Goal: Contribute content: Contribute content

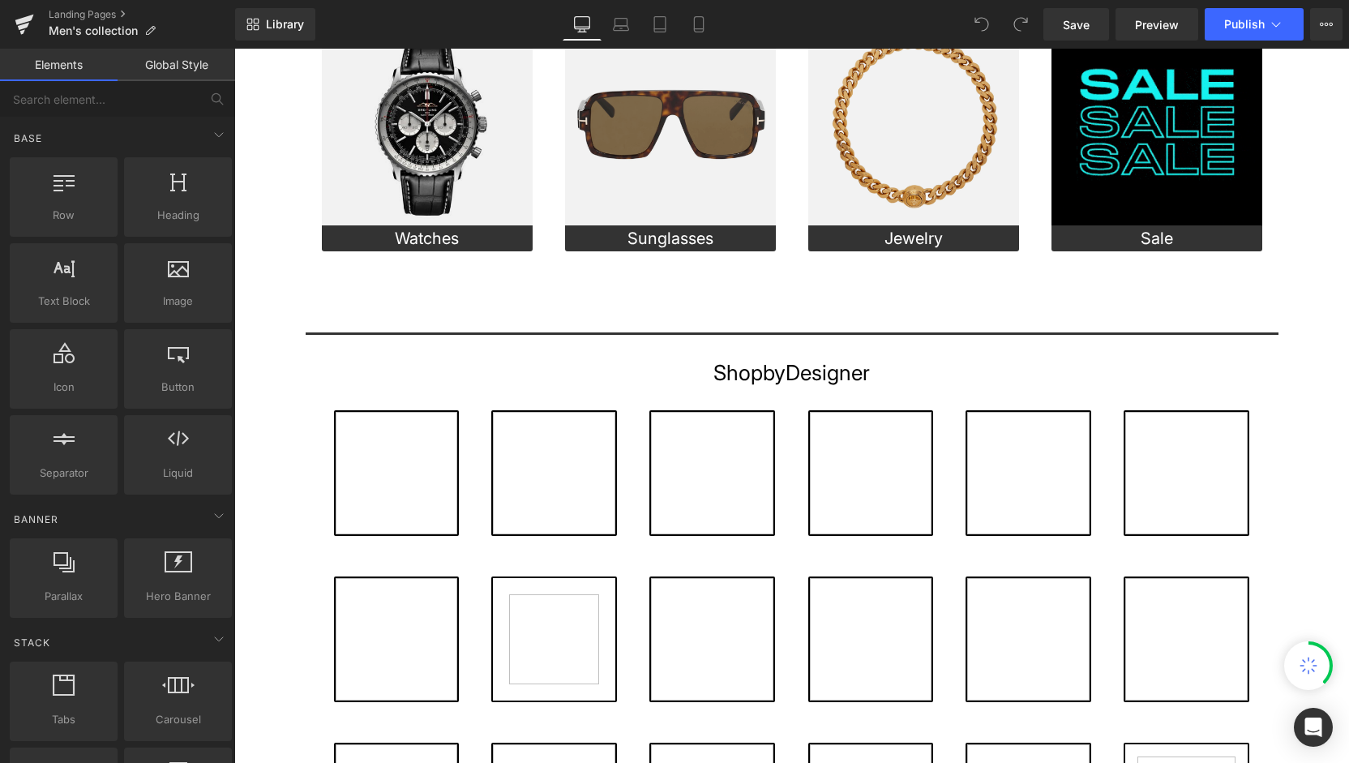
scroll to position [576, 0]
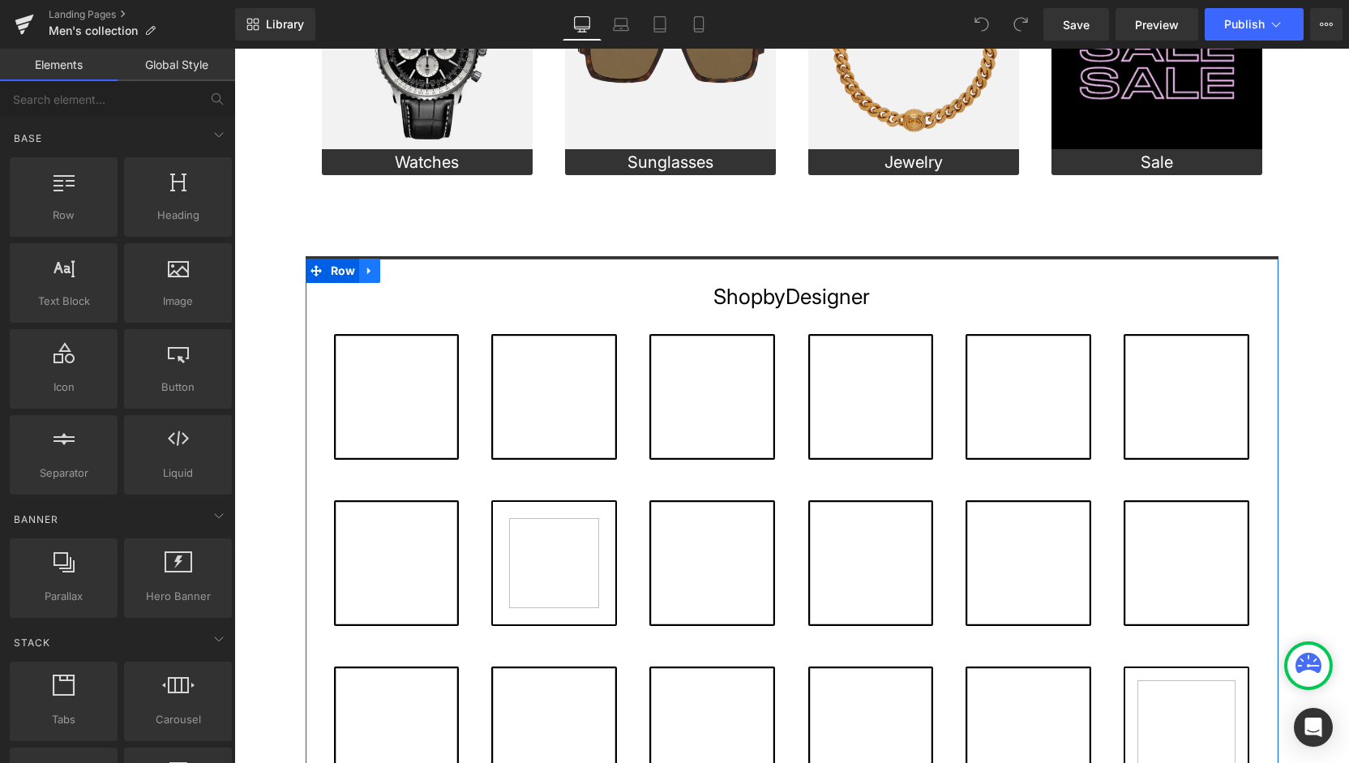
click at [367, 269] on icon at bounding box center [369, 270] width 11 height 12
click at [409, 265] on icon at bounding box center [411, 270] width 11 height 11
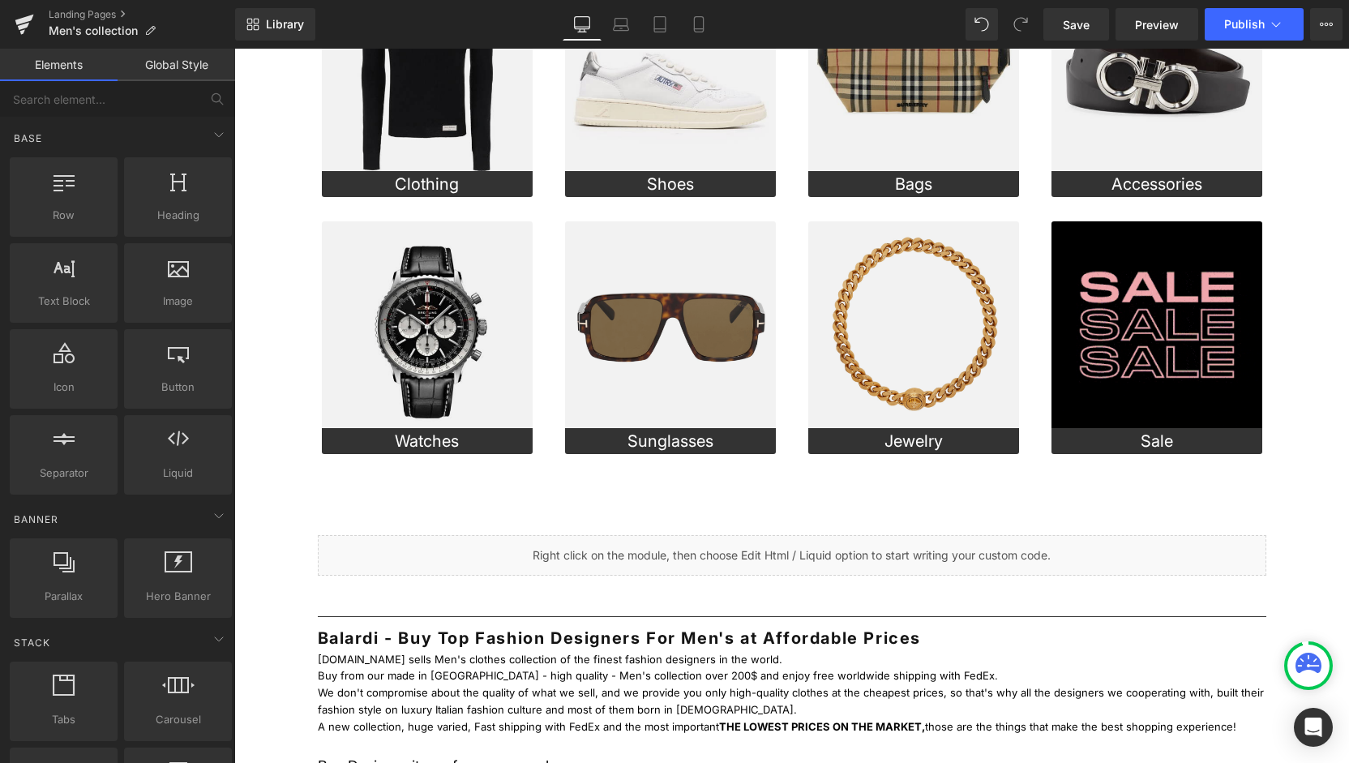
scroll to position [0, 0]
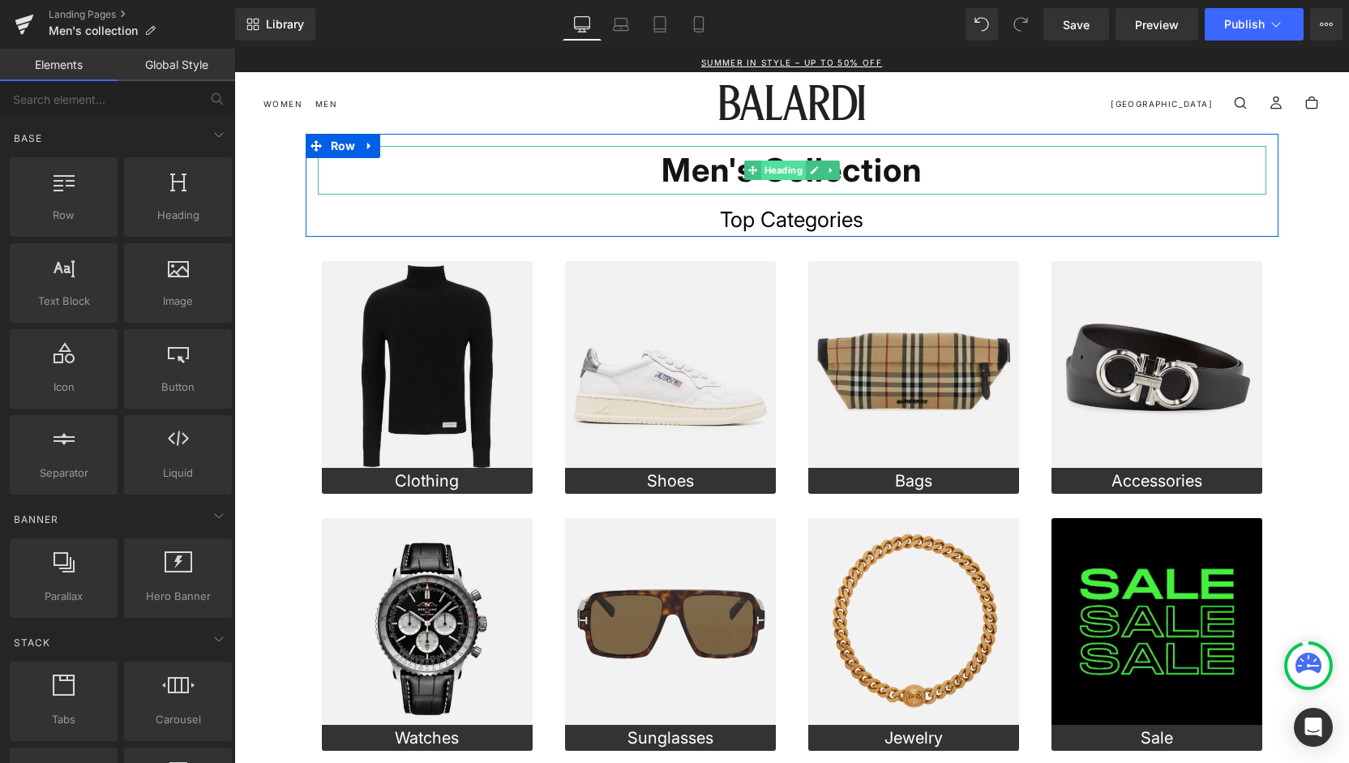
click at [779, 169] on span "Heading" at bounding box center [783, 170] width 45 height 19
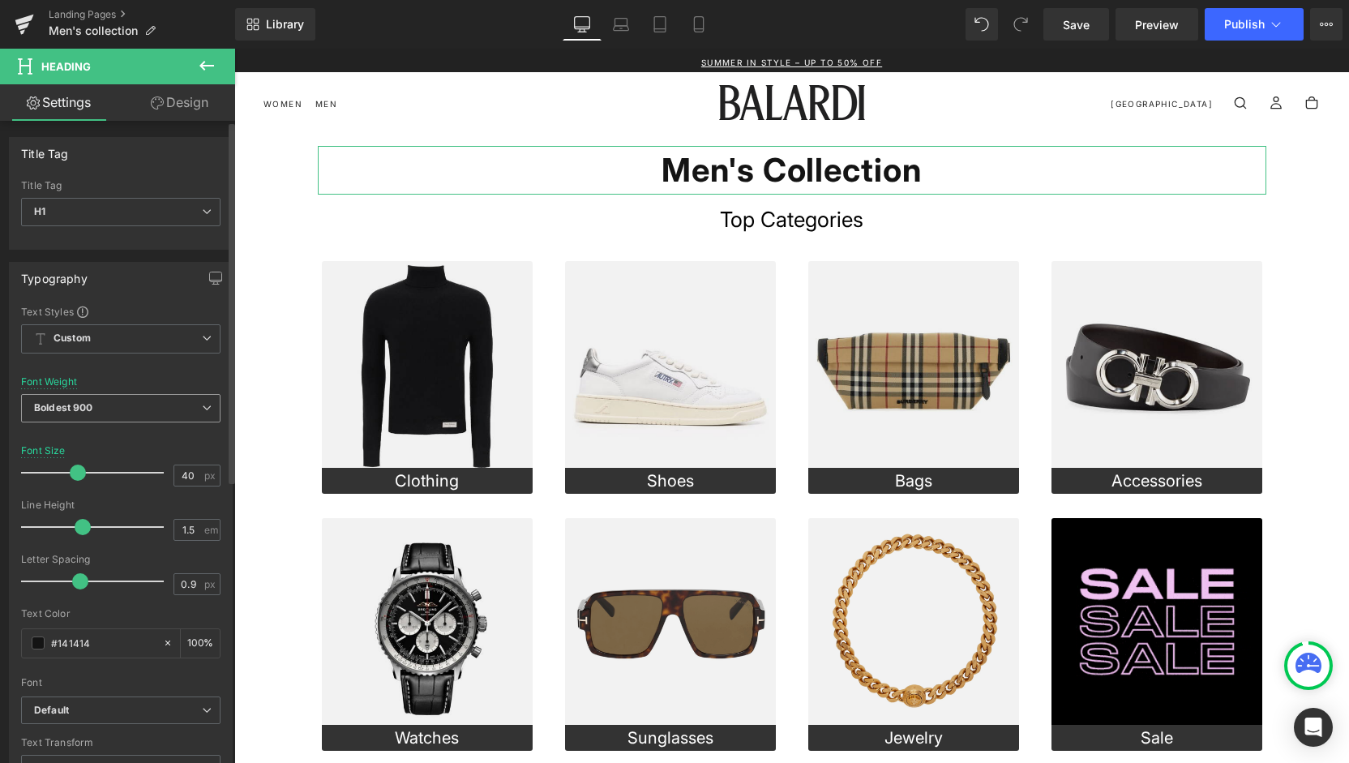
click at [191, 406] on span "Boldest 900" at bounding box center [120, 408] width 199 height 28
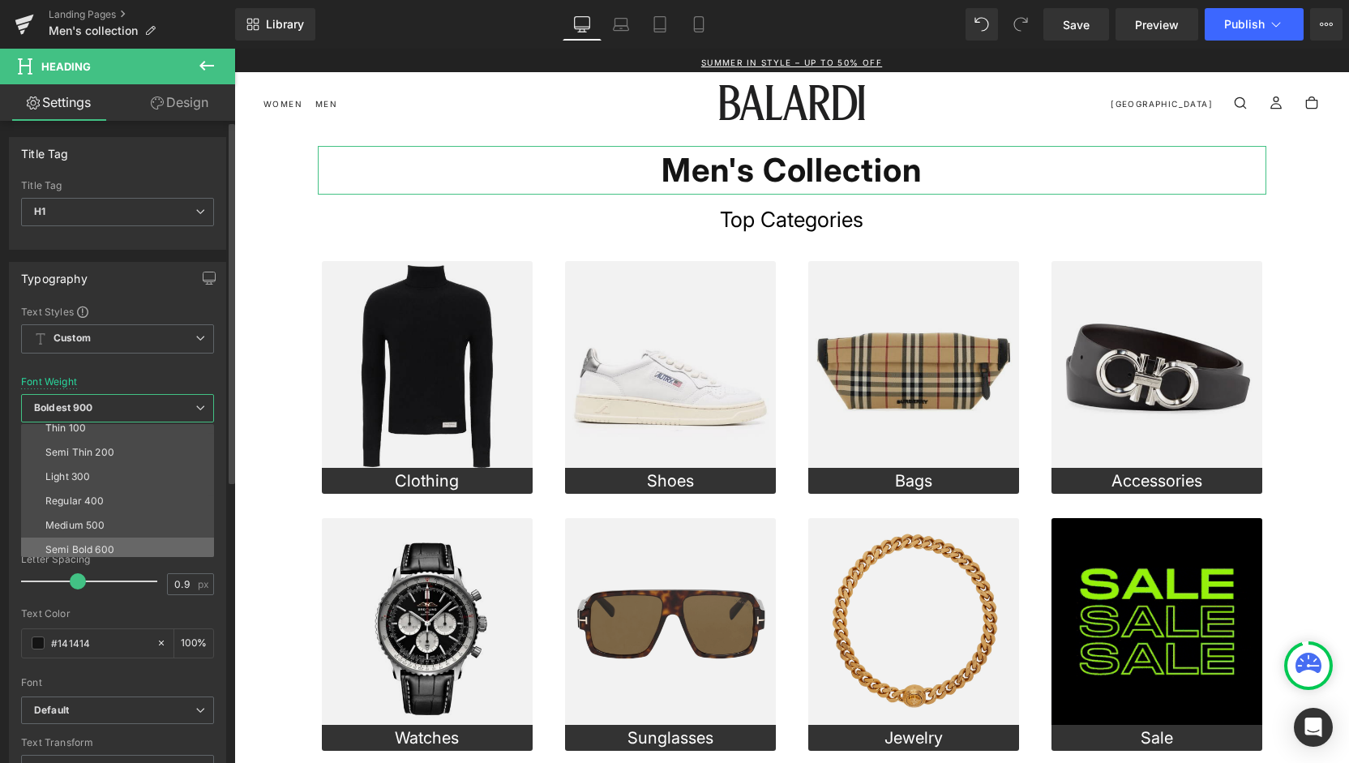
scroll to position [17, 0]
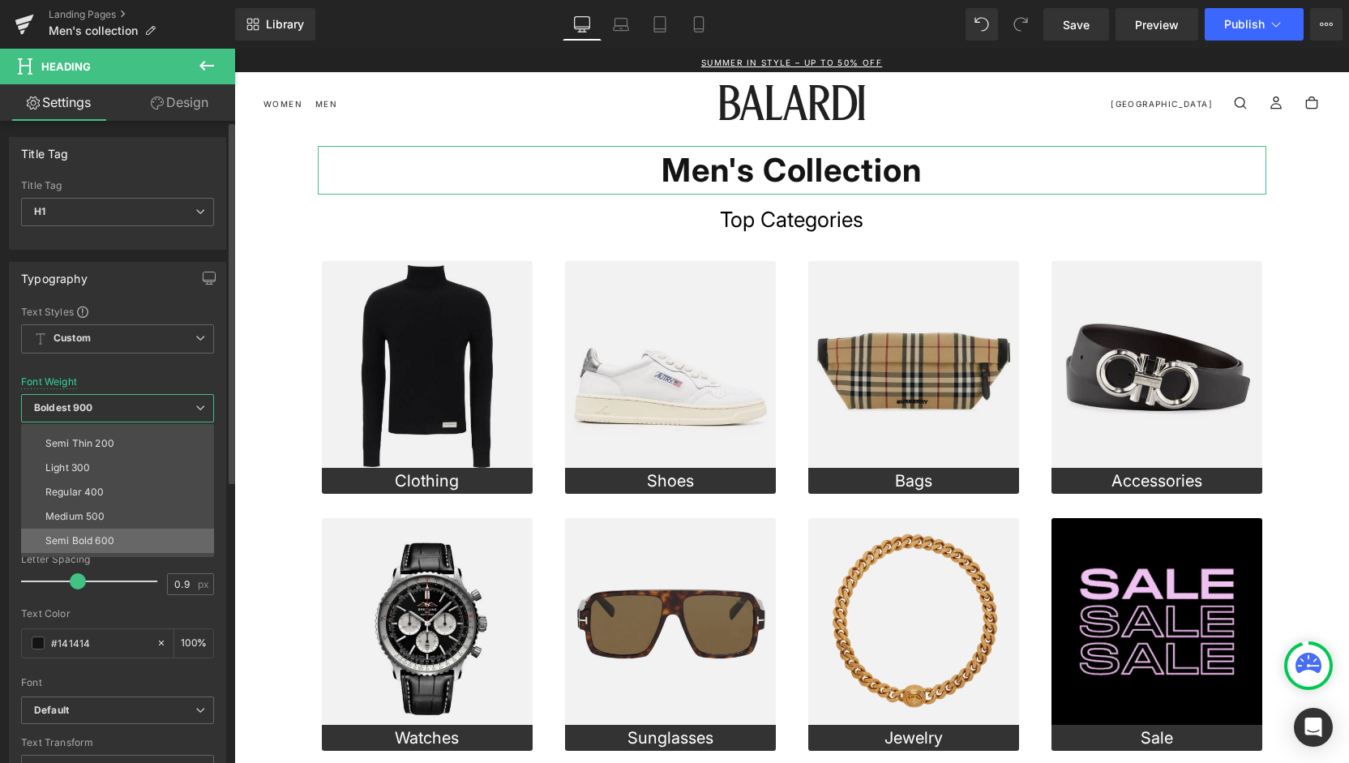
click at [129, 534] on li "Semi Bold 600" at bounding box center [121, 541] width 200 height 24
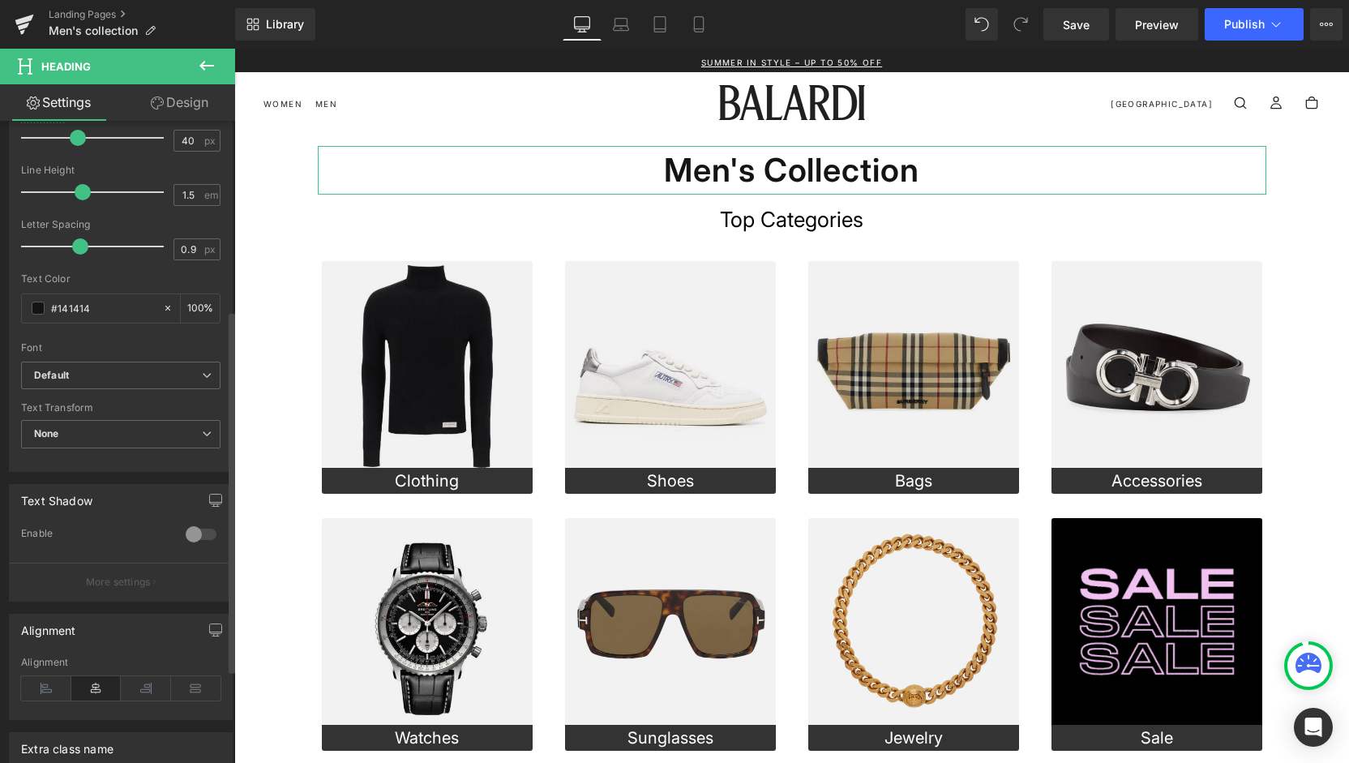
scroll to position [336, 0]
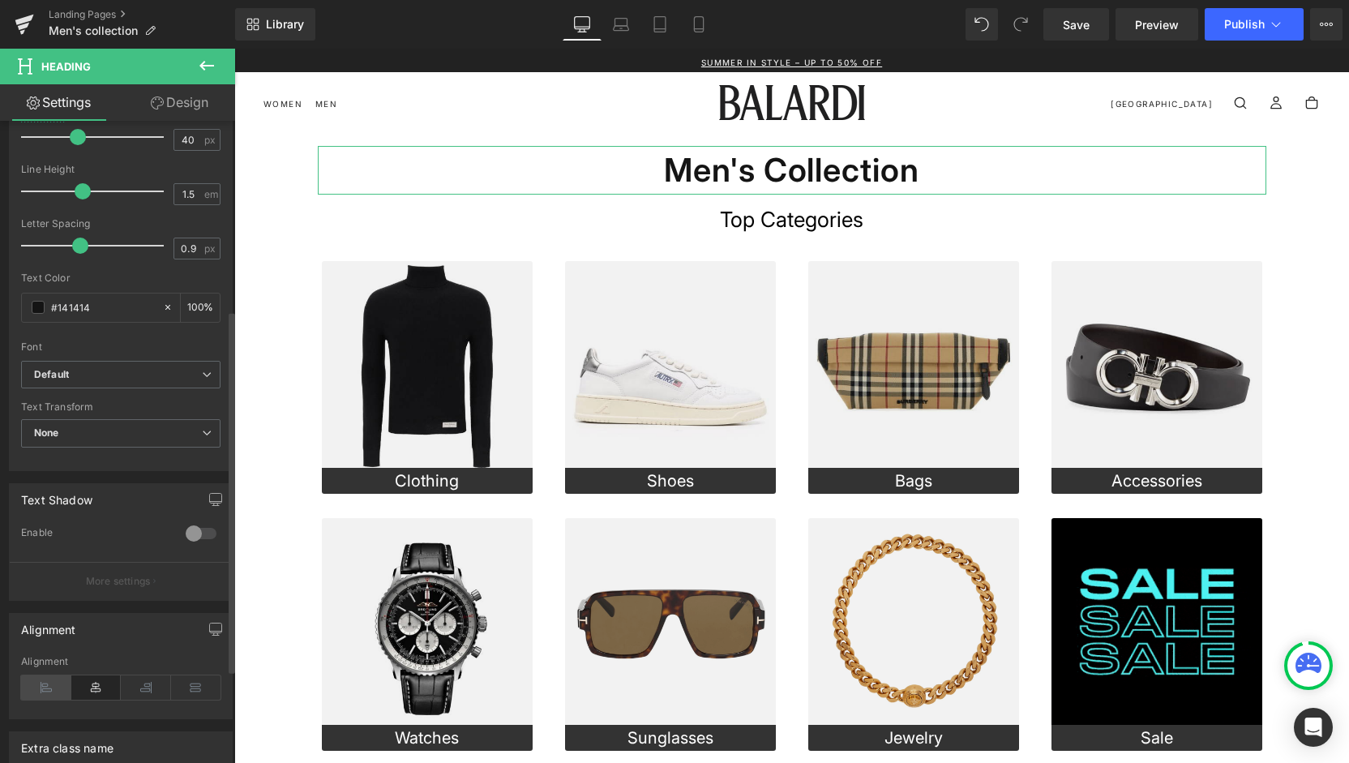
click at [41, 685] on icon at bounding box center [46, 687] width 50 height 24
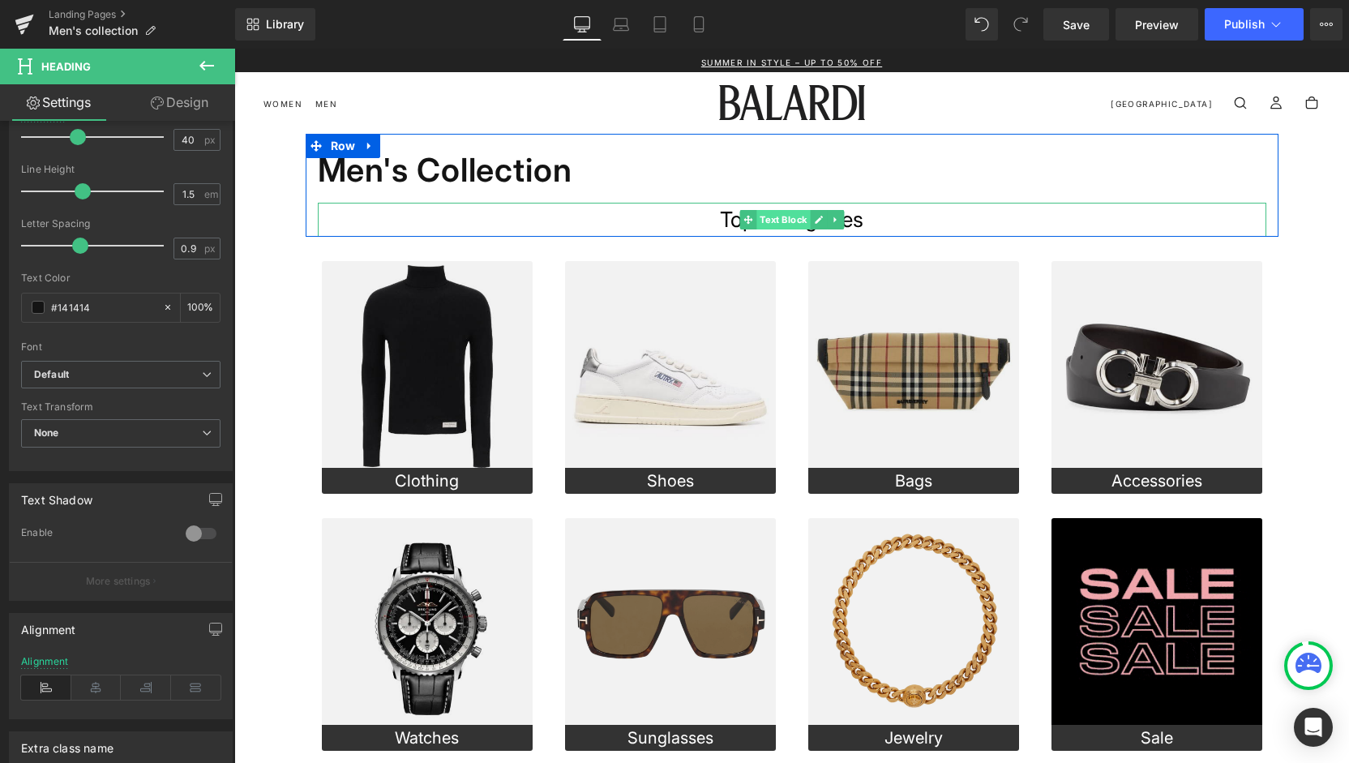
click at [763, 221] on span "Text Block" at bounding box center [783, 219] width 54 height 19
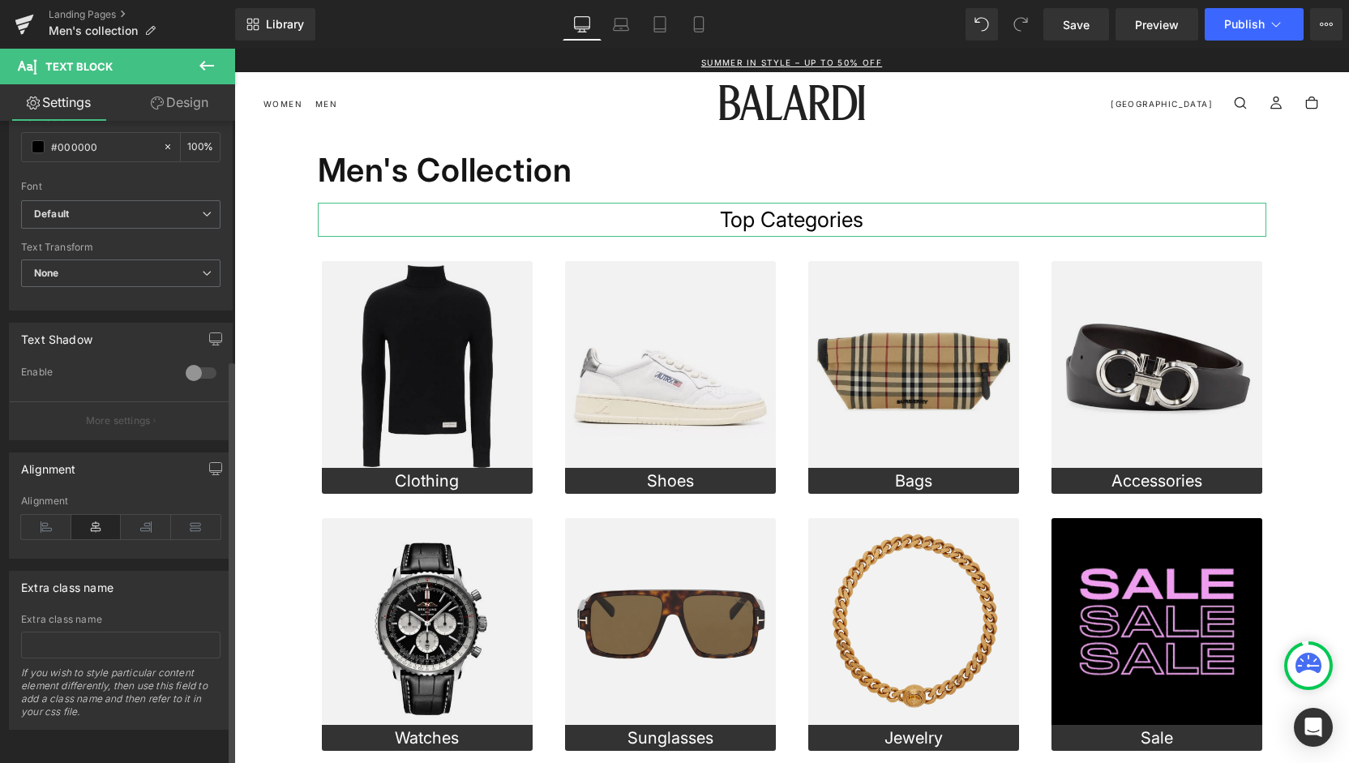
scroll to position [378, 0]
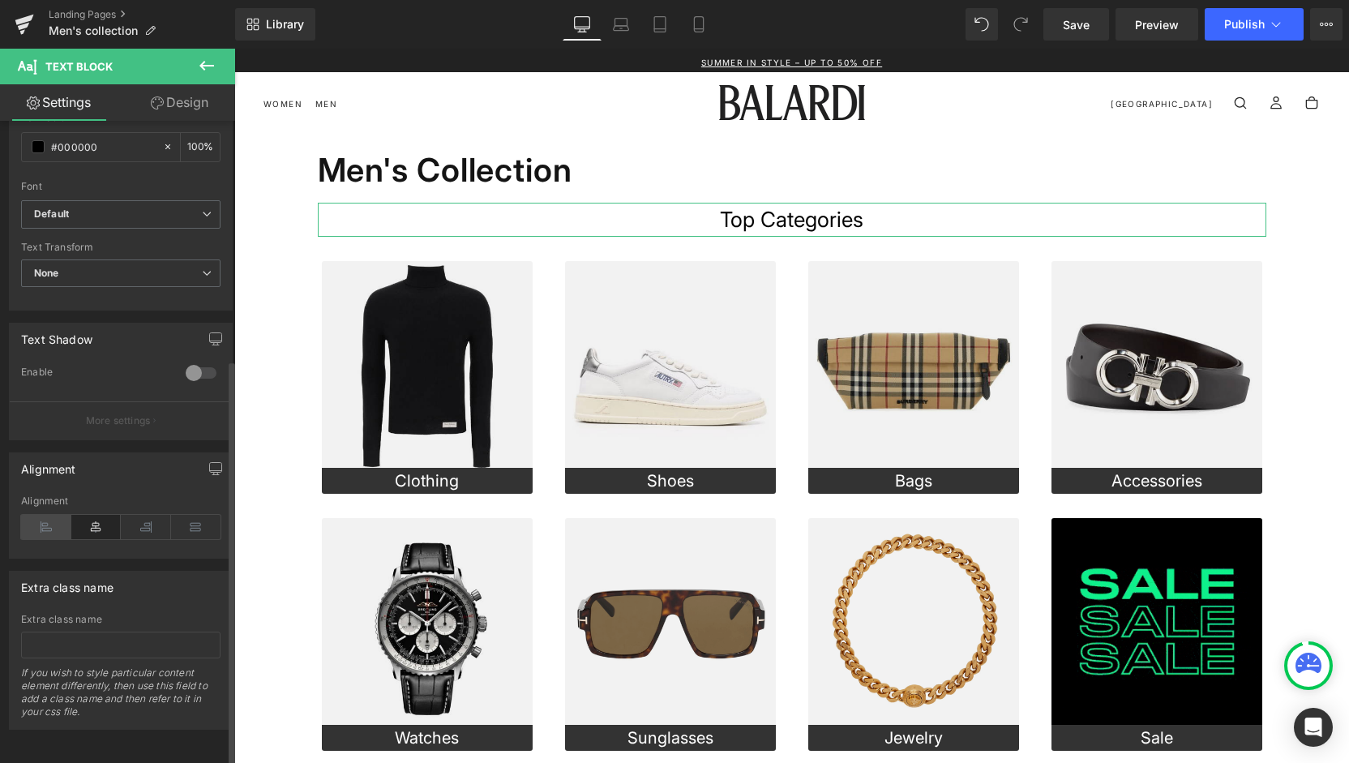
click at [58, 515] on icon at bounding box center [46, 527] width 50 height 24
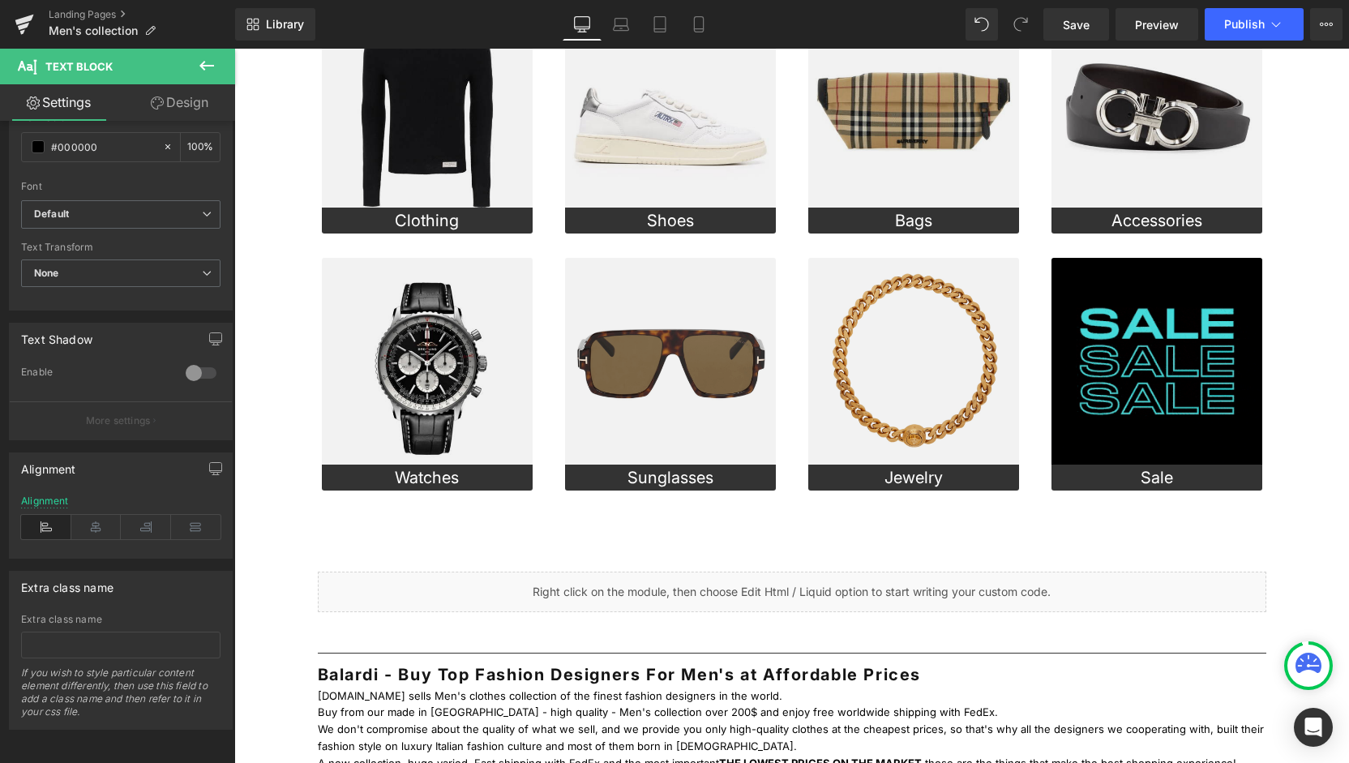
scroll to position [259, 0]
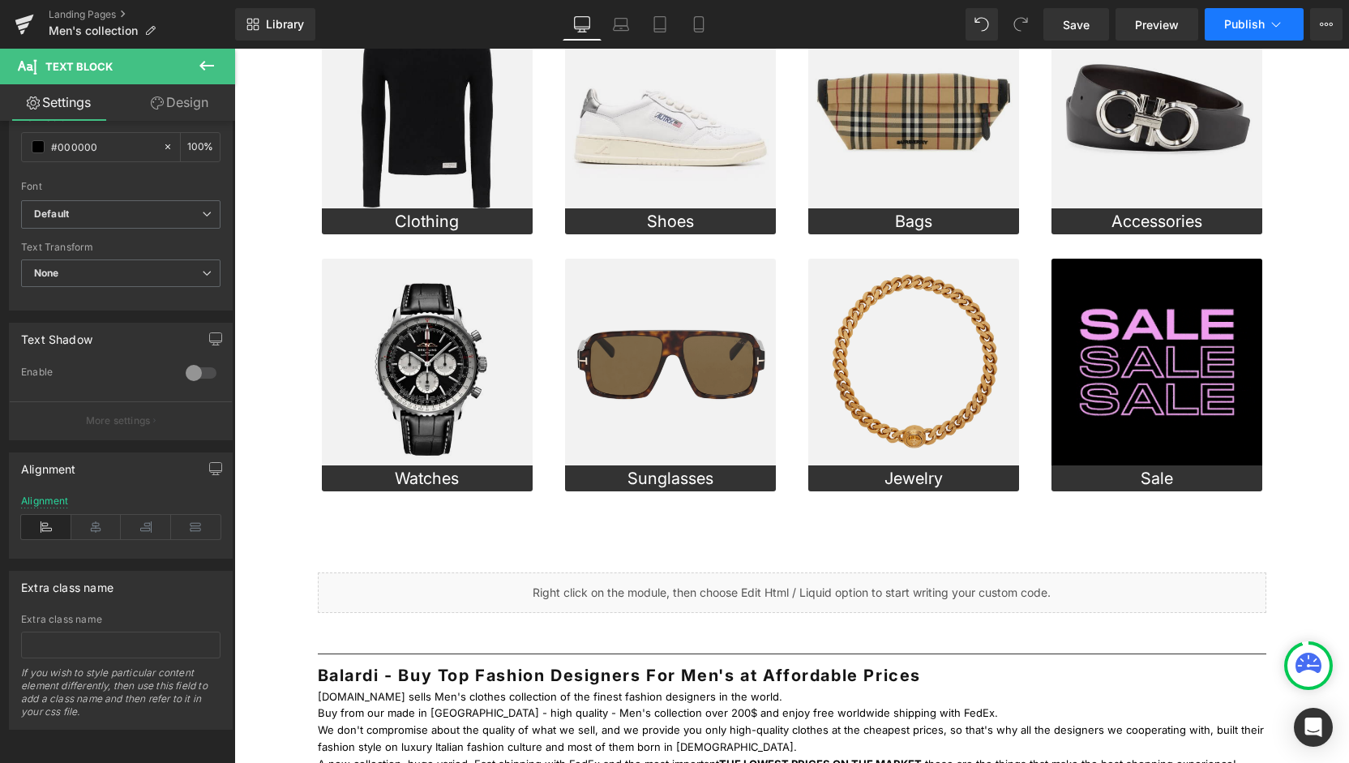
click at [1249, 19] on span "Publish" at bounding box center [1244, 24] width 41 height 13
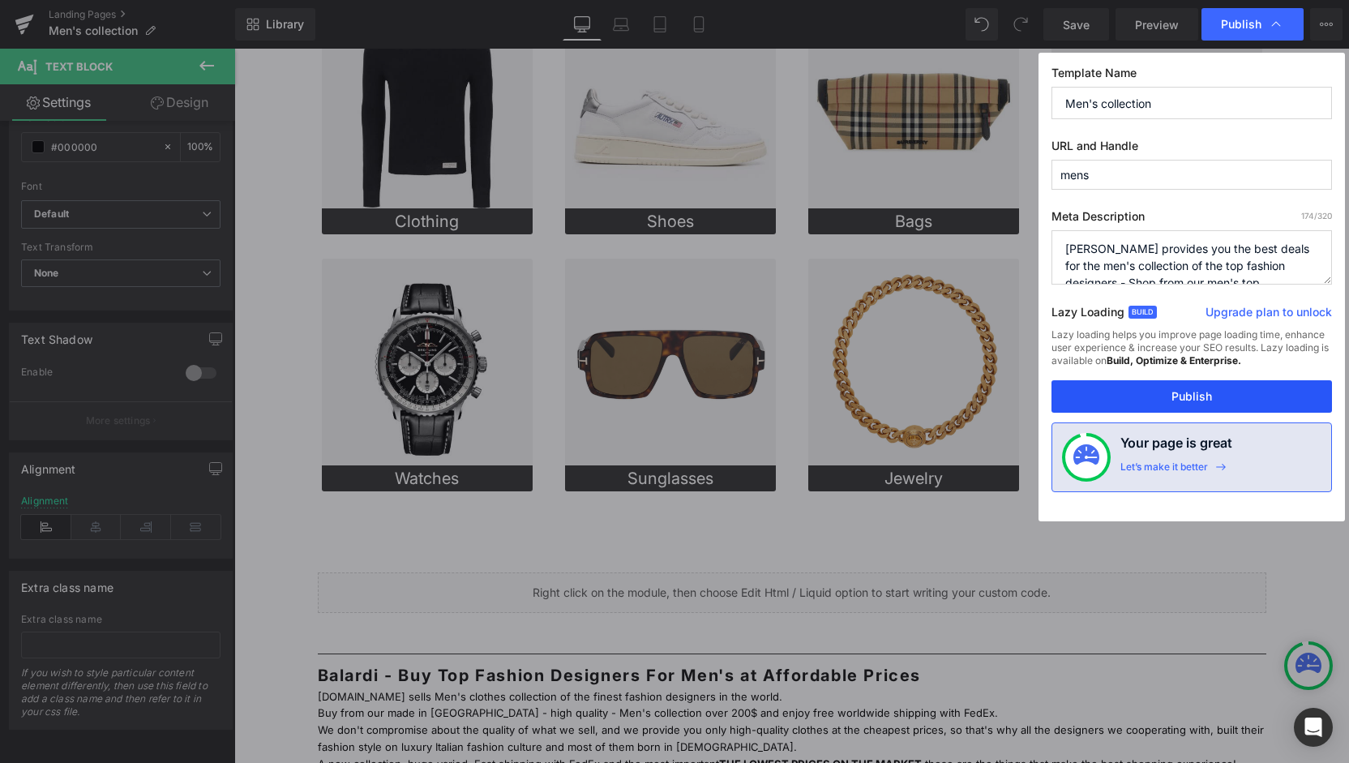
click at [1166, 387] on button "Publish" at bounding box center [1192, 396] width 281 height 32
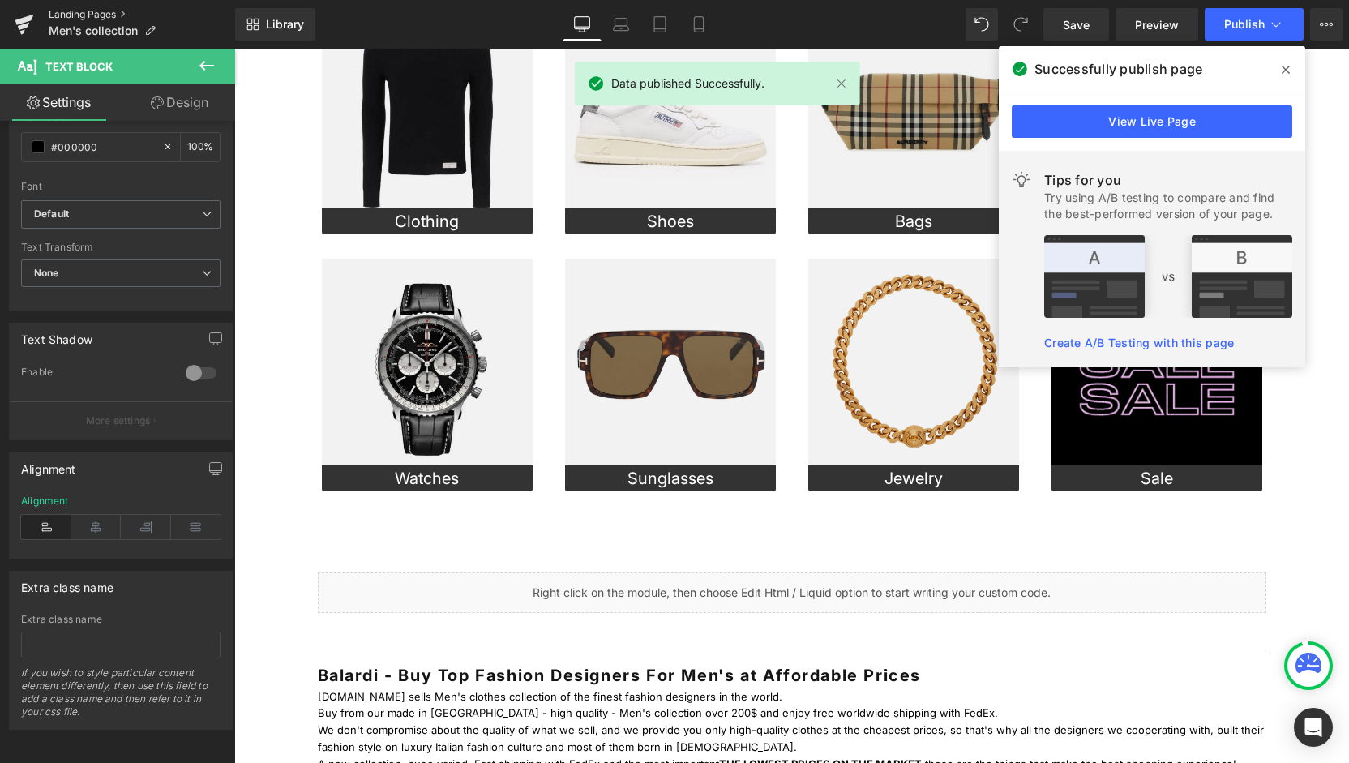
click at [97, 10] on link "Landing Pages" at bounding box center [142, 14] width 186 height 13
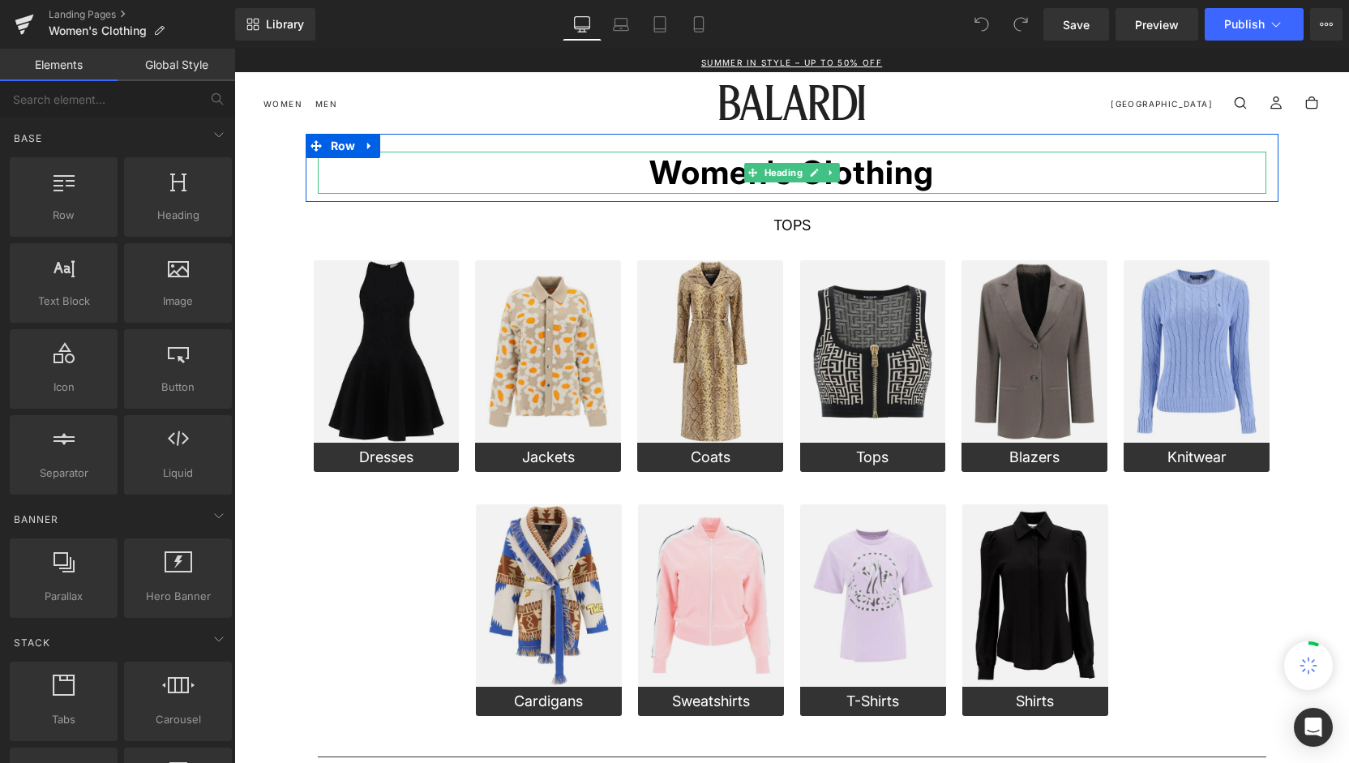
click at [541, 169] on h1 "Women's Clothing" at bounding box center [792, 173] width 949 height 42
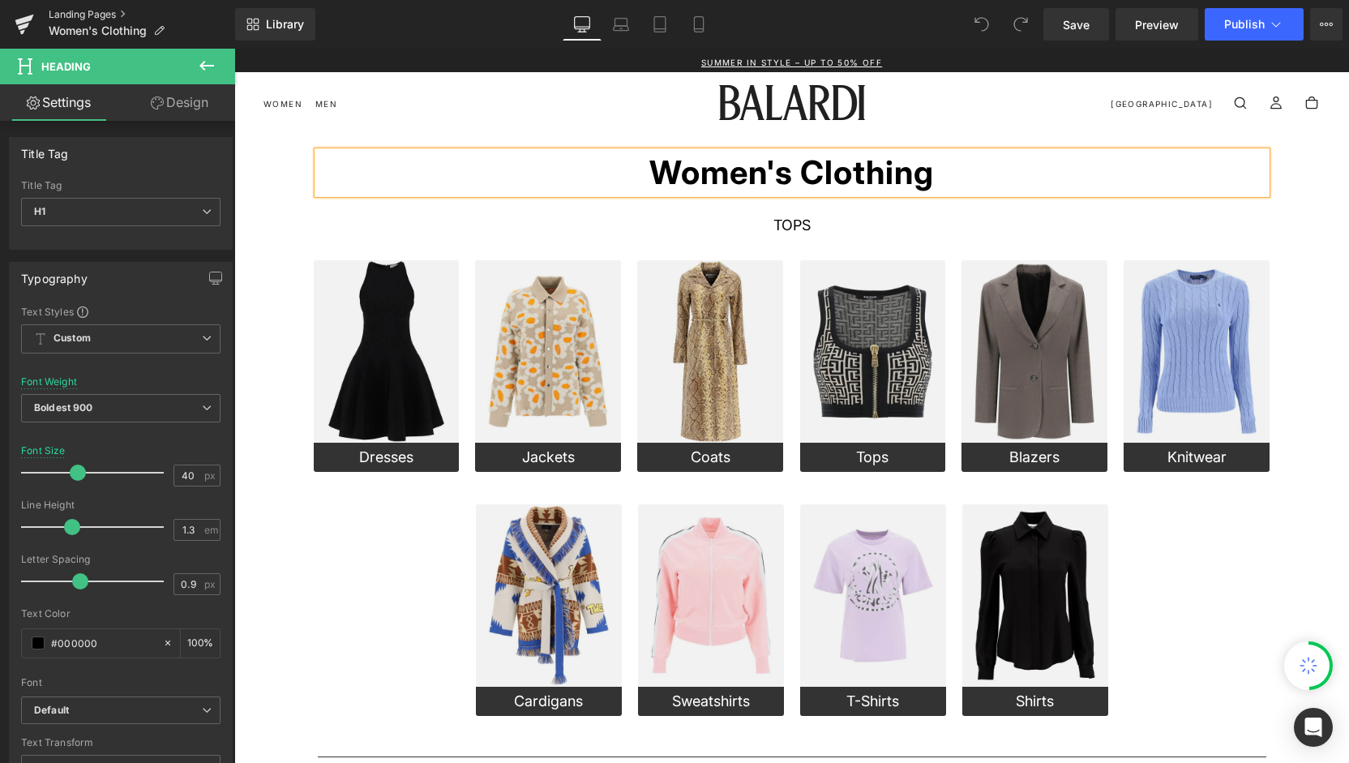
click at [99, 13] on link "Landing Pages" at bounding box center [142, 14] width 186 height 13
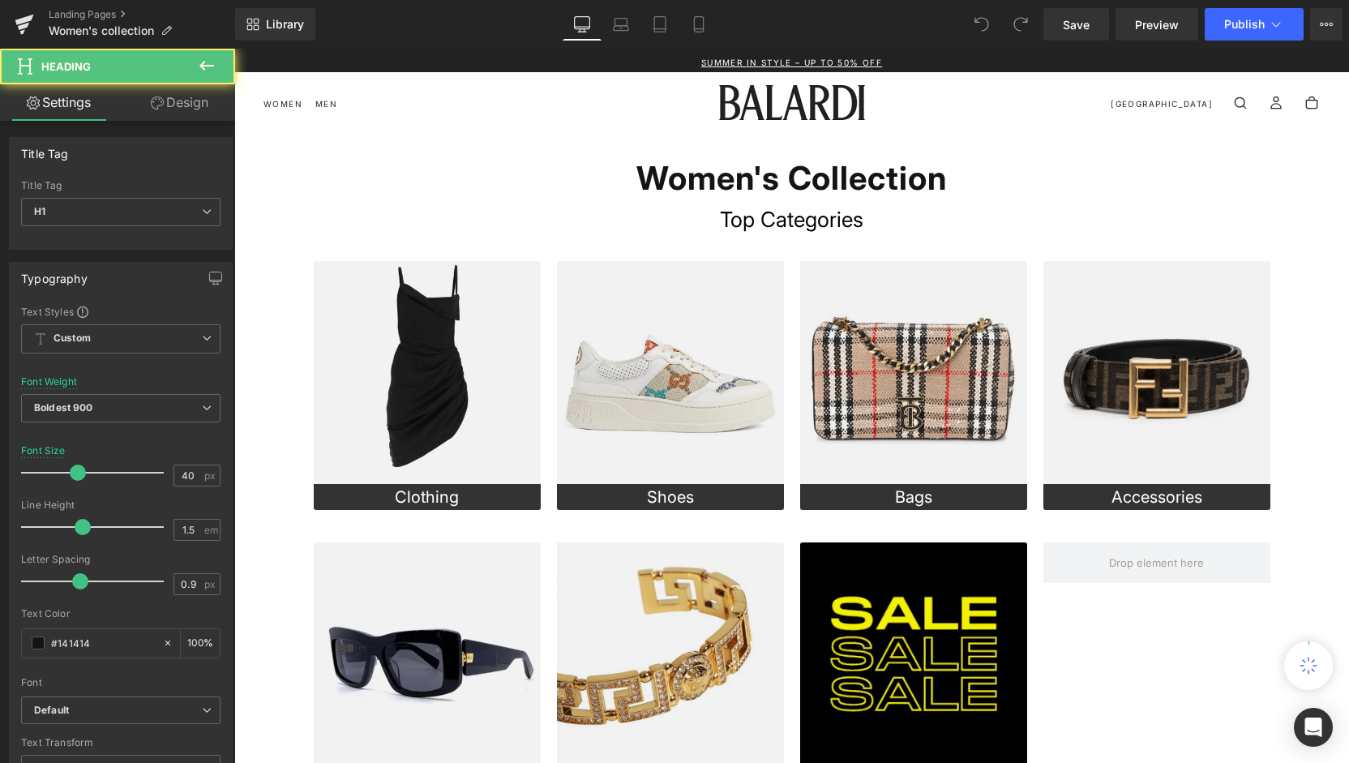
click at [668, 181] on h1 "Women's Collection" at bounding box center [792, 178] width 949 height 49
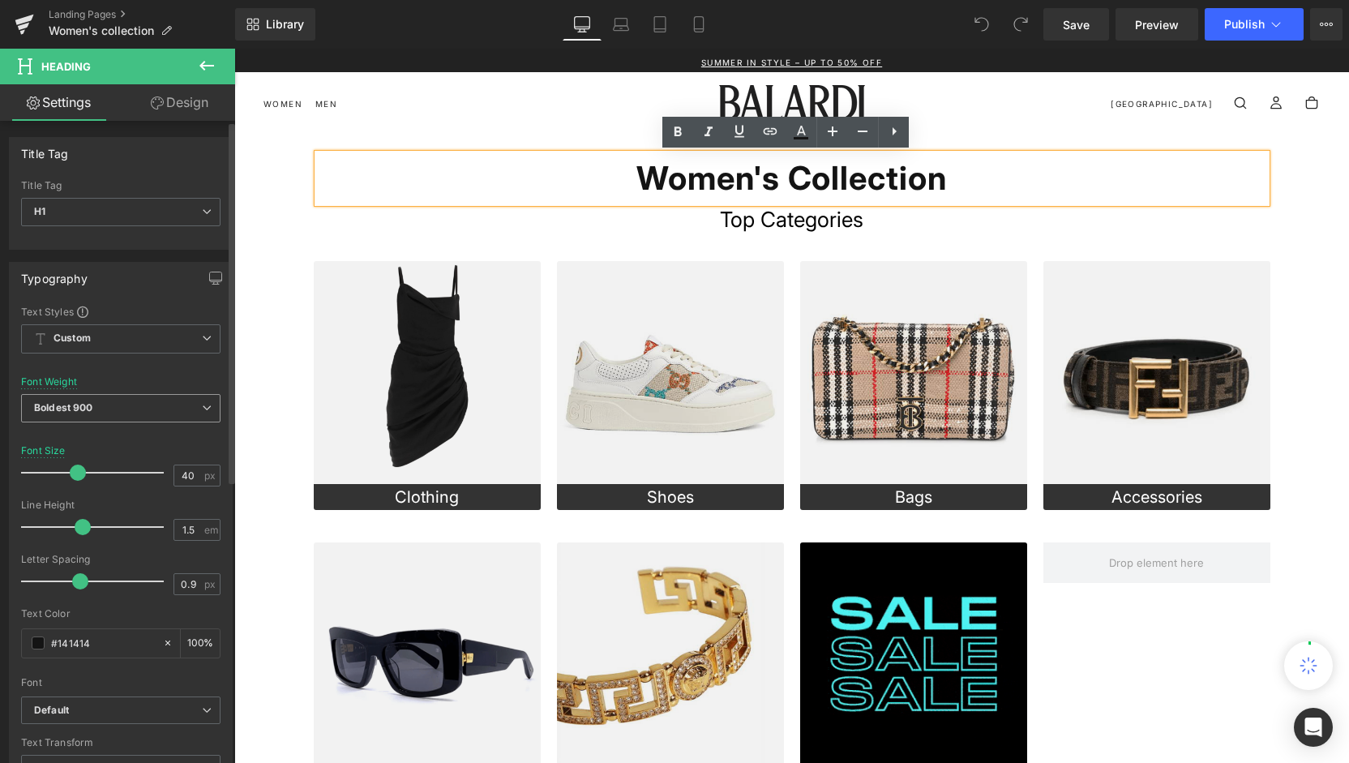
click at [88, 394] on span "Boldest 900" at bounding box center [120, 408] width 199 height 28
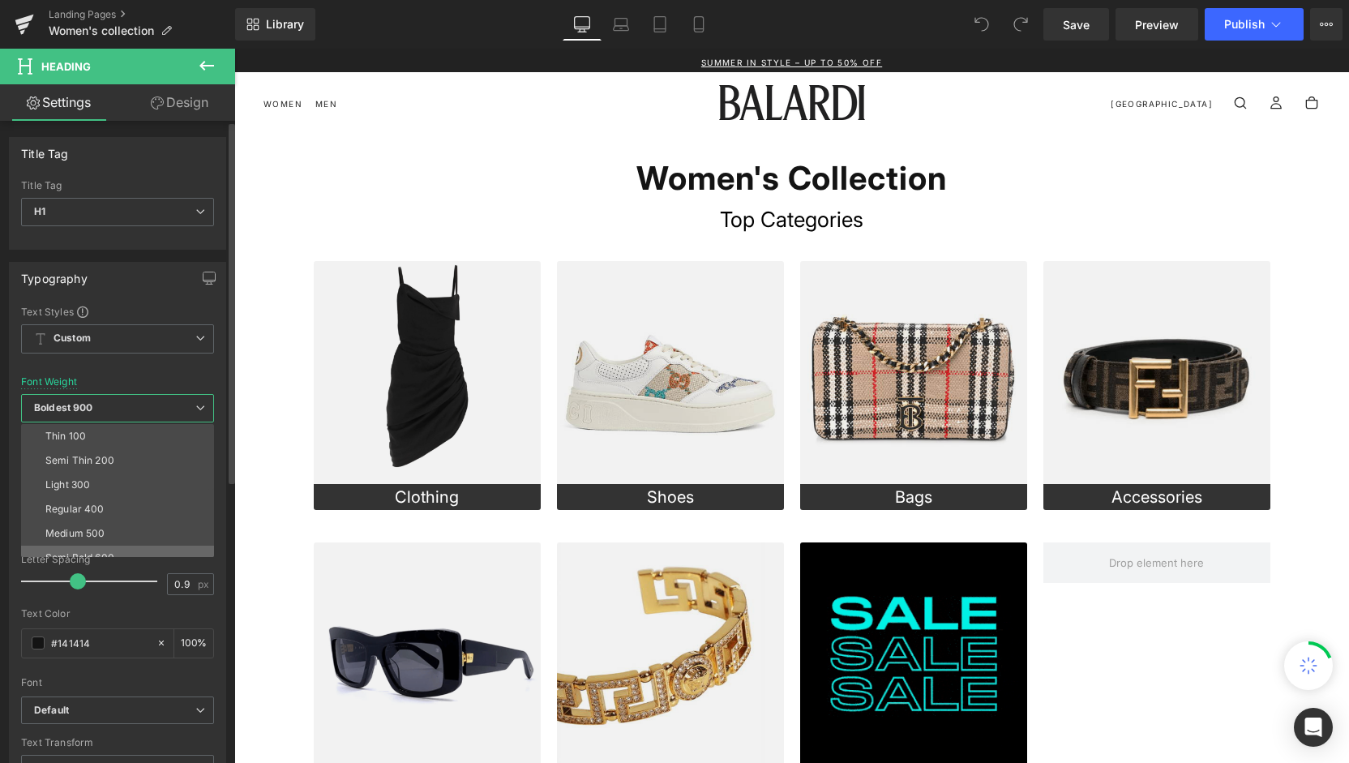
click at [112, 546] on li "Semi Bold 600" at bounding box center [121, 558] width 200 height 24
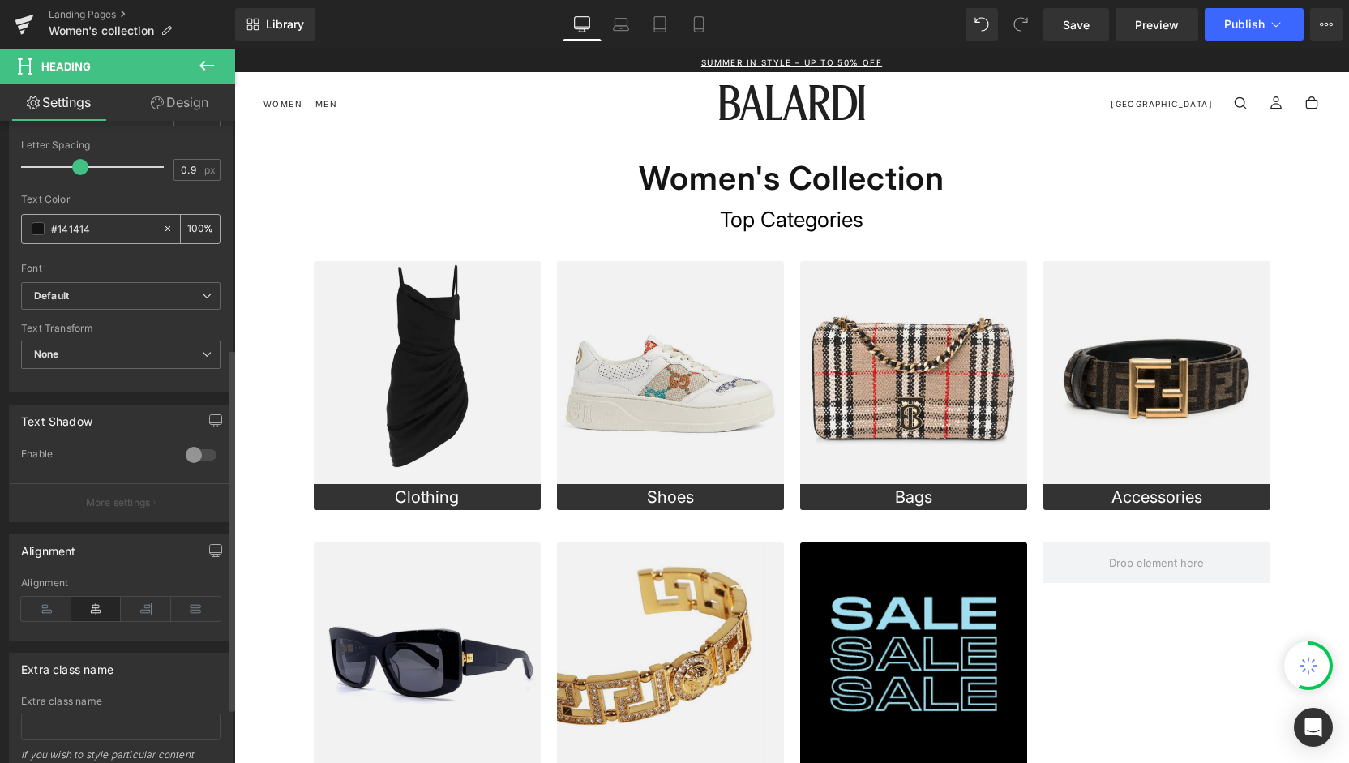
scroll to position [420, 0]
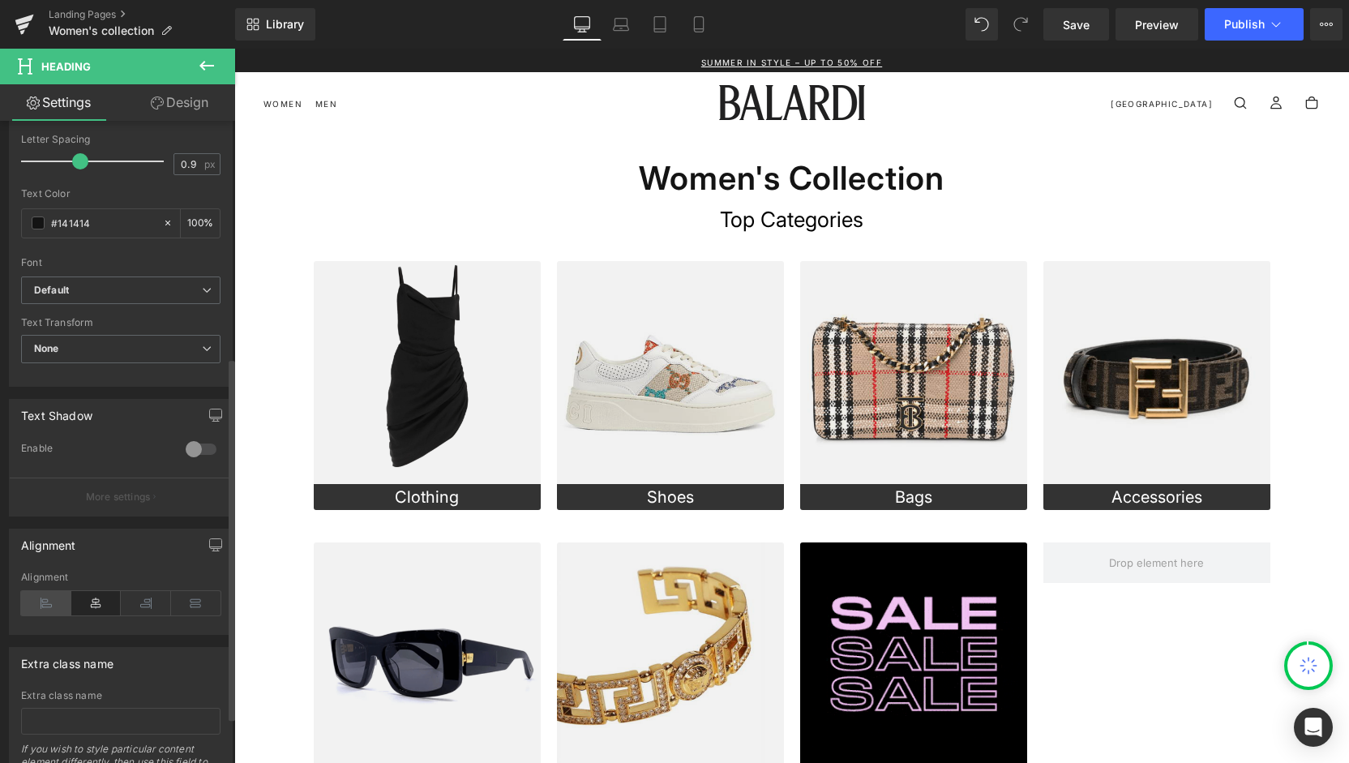
click at [52, 598] on icon at bounding box center [46, 603] width 50 height 24
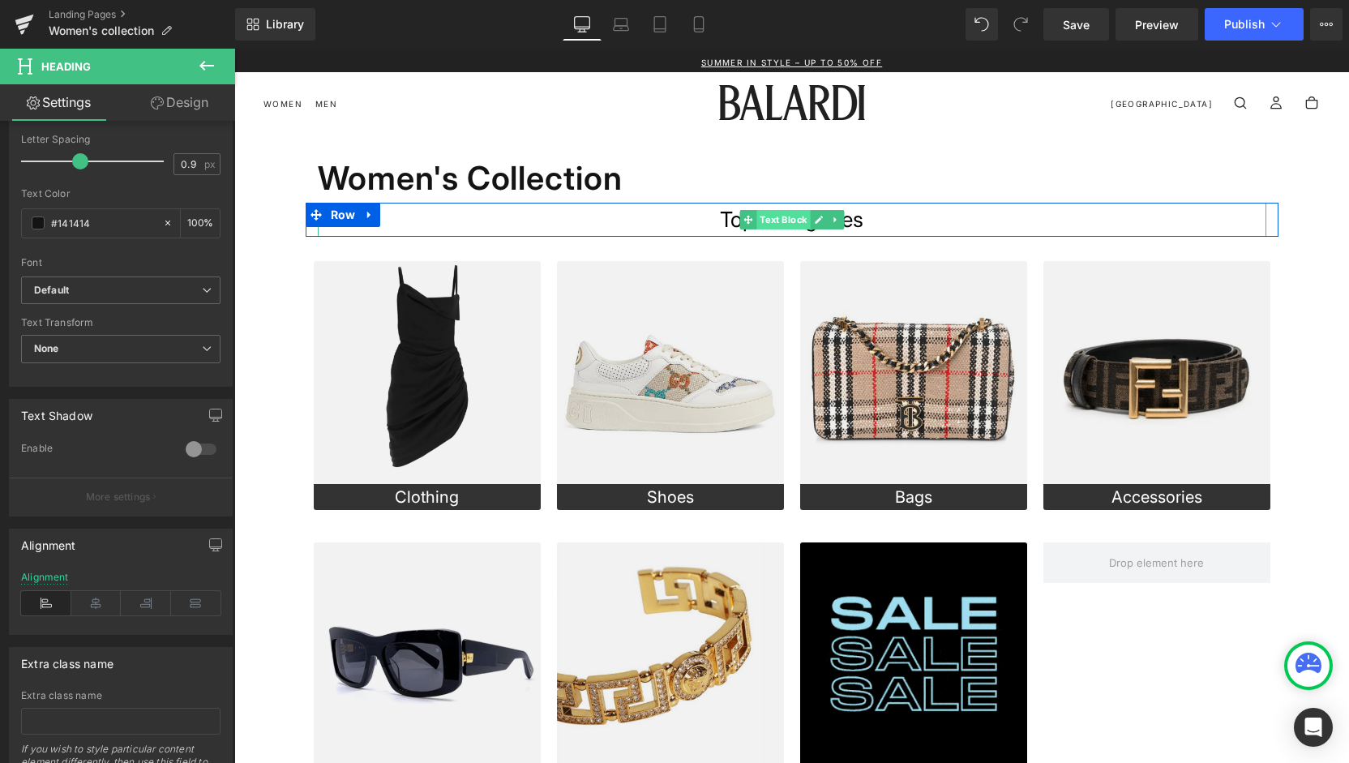
click at [756, 218] on span "Text Block" at bounding box center [783, 219] width 54 height 19
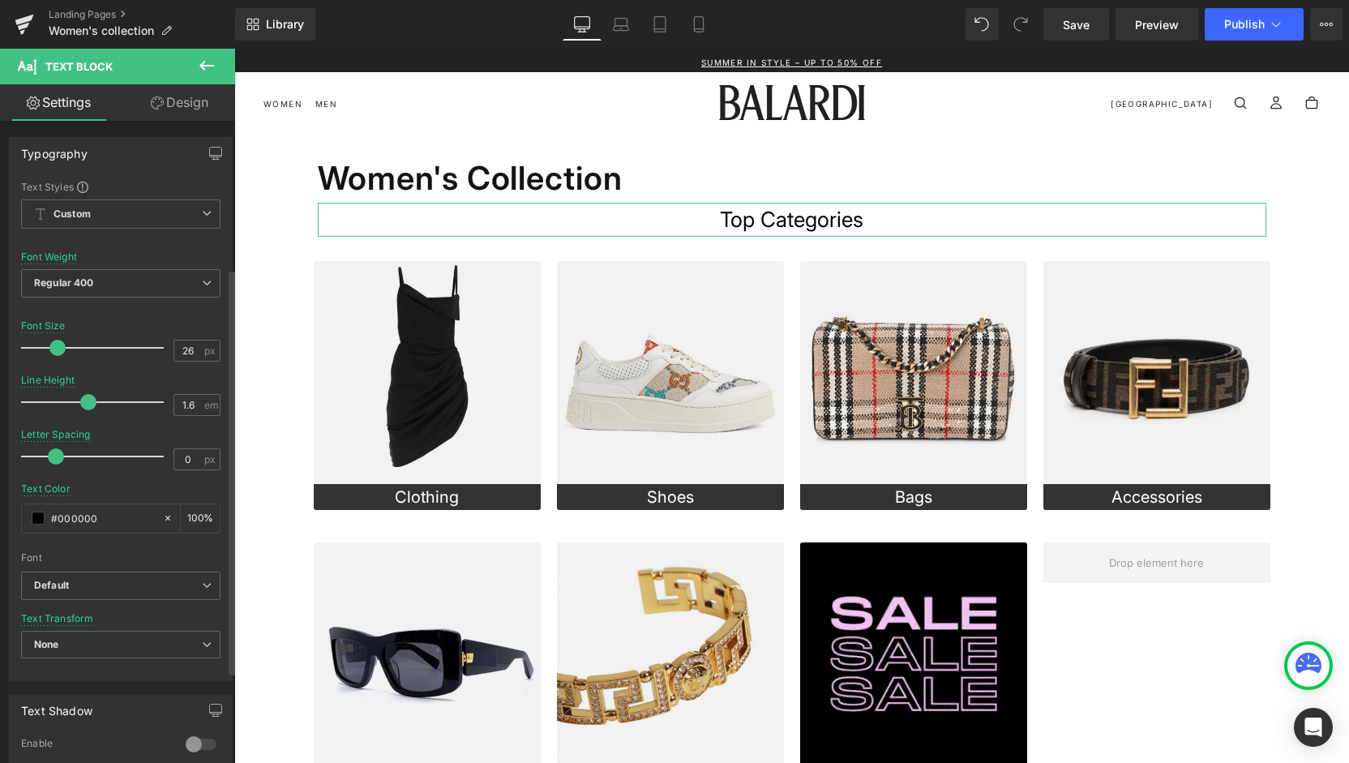
scroll to position [255, 0]
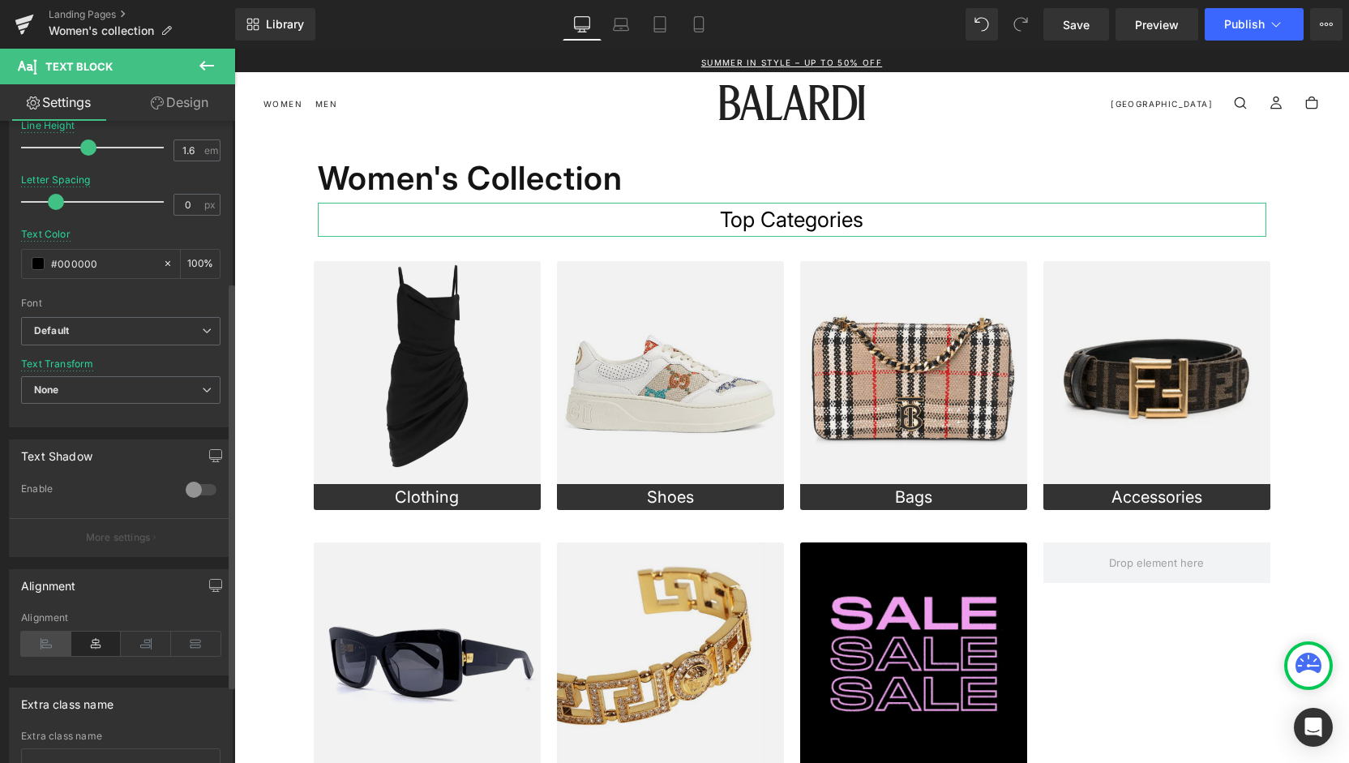
click at [56, 643] on icon at bounding box center [46, 644] width 50 height 24
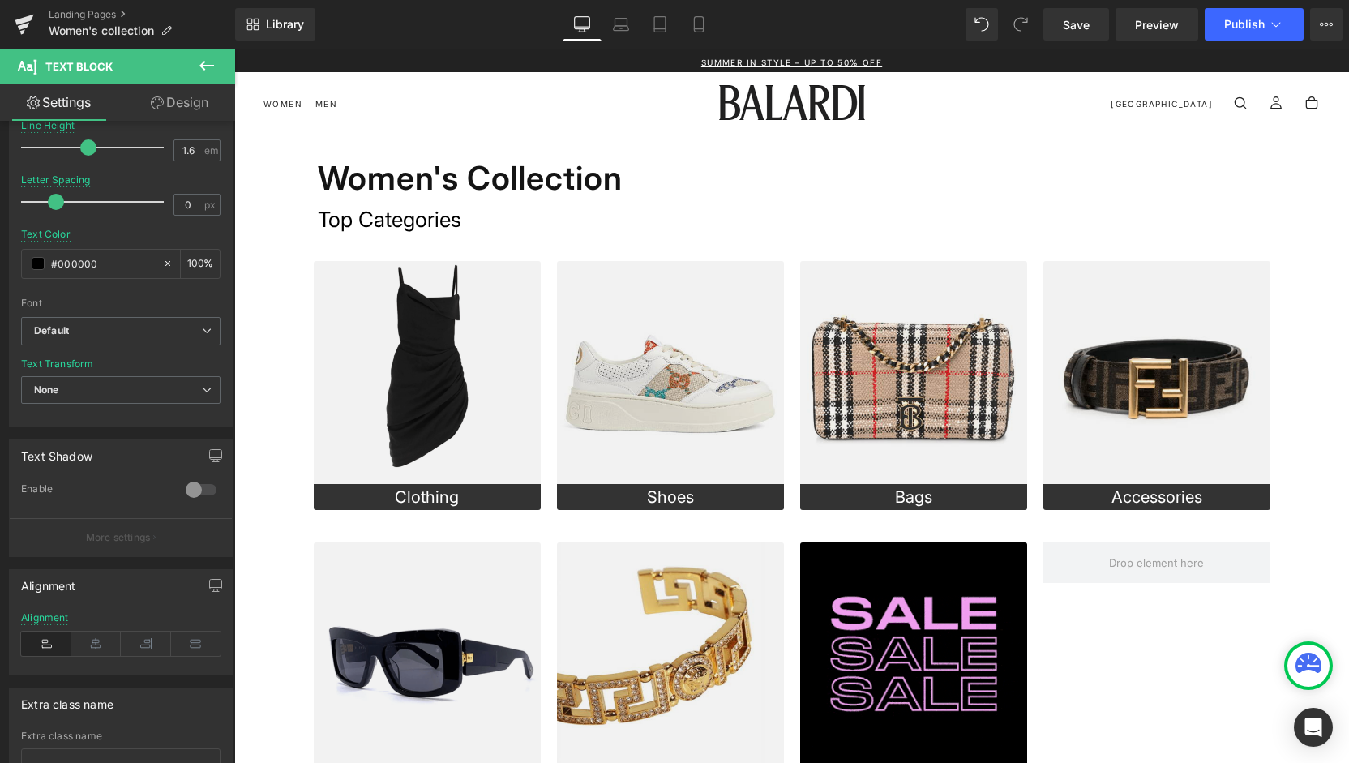
scroll to position [460, 0]
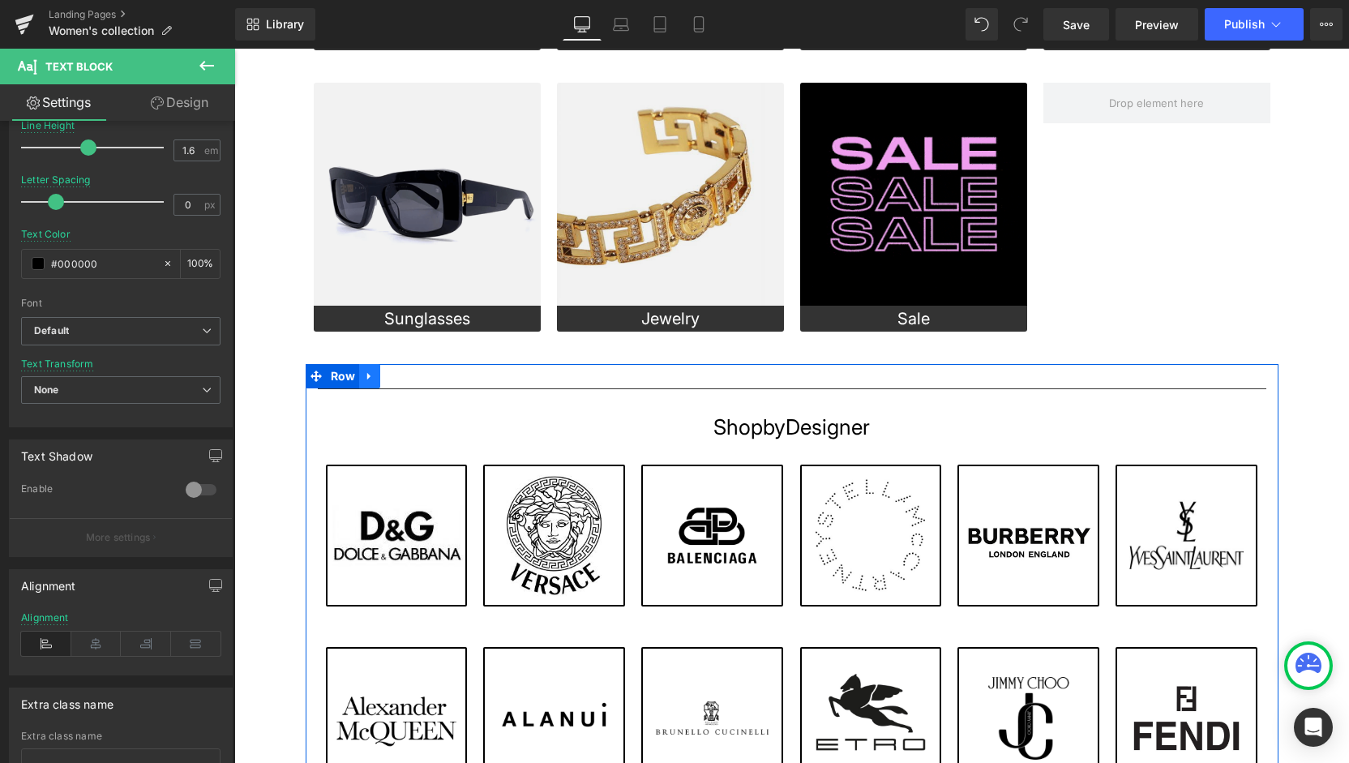
click at [365, 378] on icon at bounding box center [369, 376] width 11 height 12
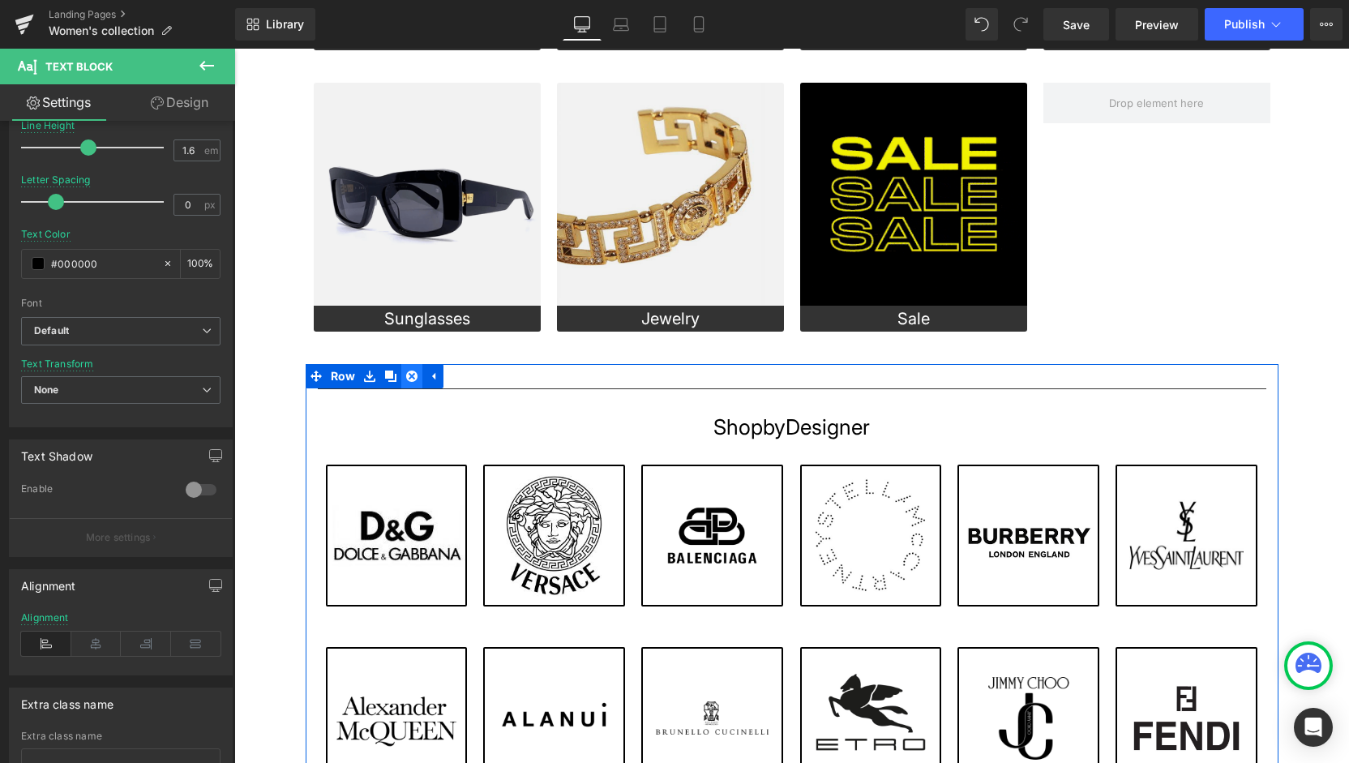
click at [410, 380] on icon at bounding box center [411, 376] width 11 height 12
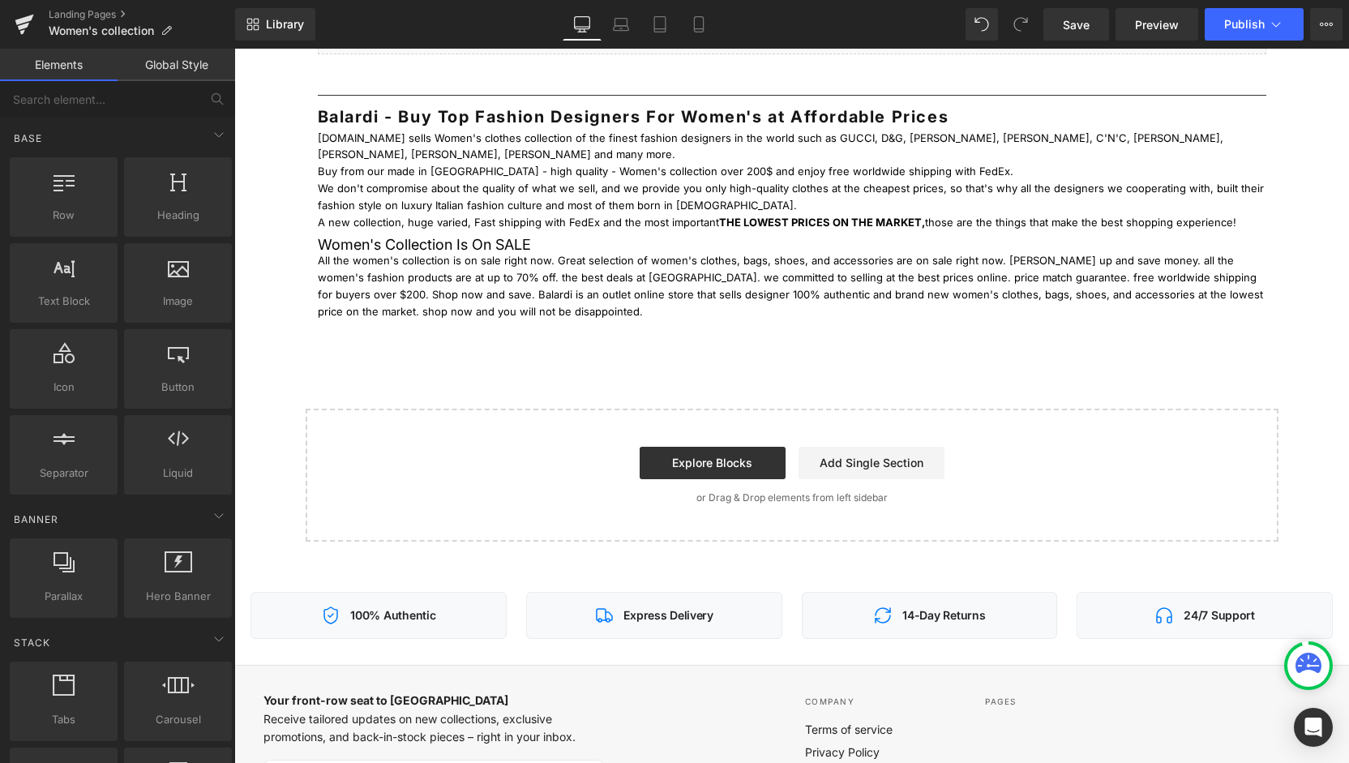
scroll to position [0, 0]
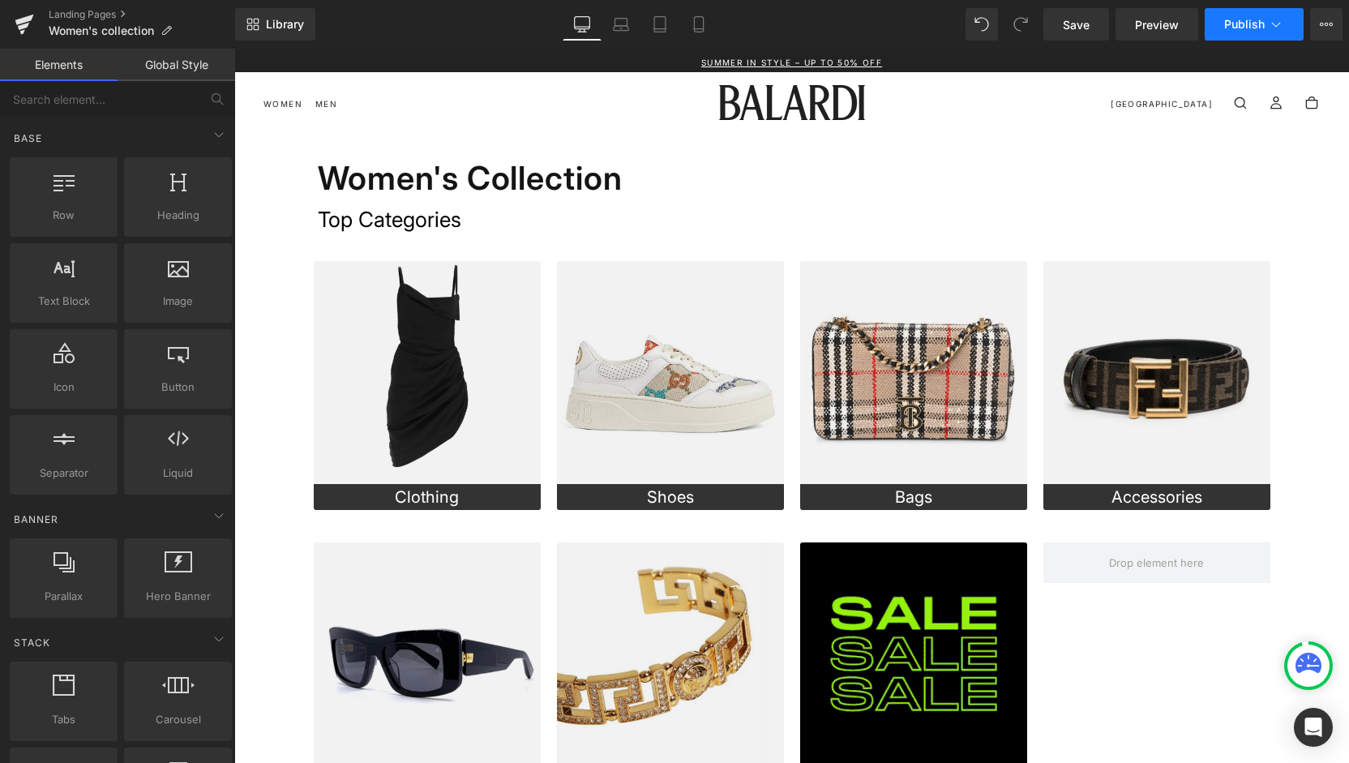
click at [1255, 14] on button "Publish" at bounding box center [1254, 24] width 99 height 32
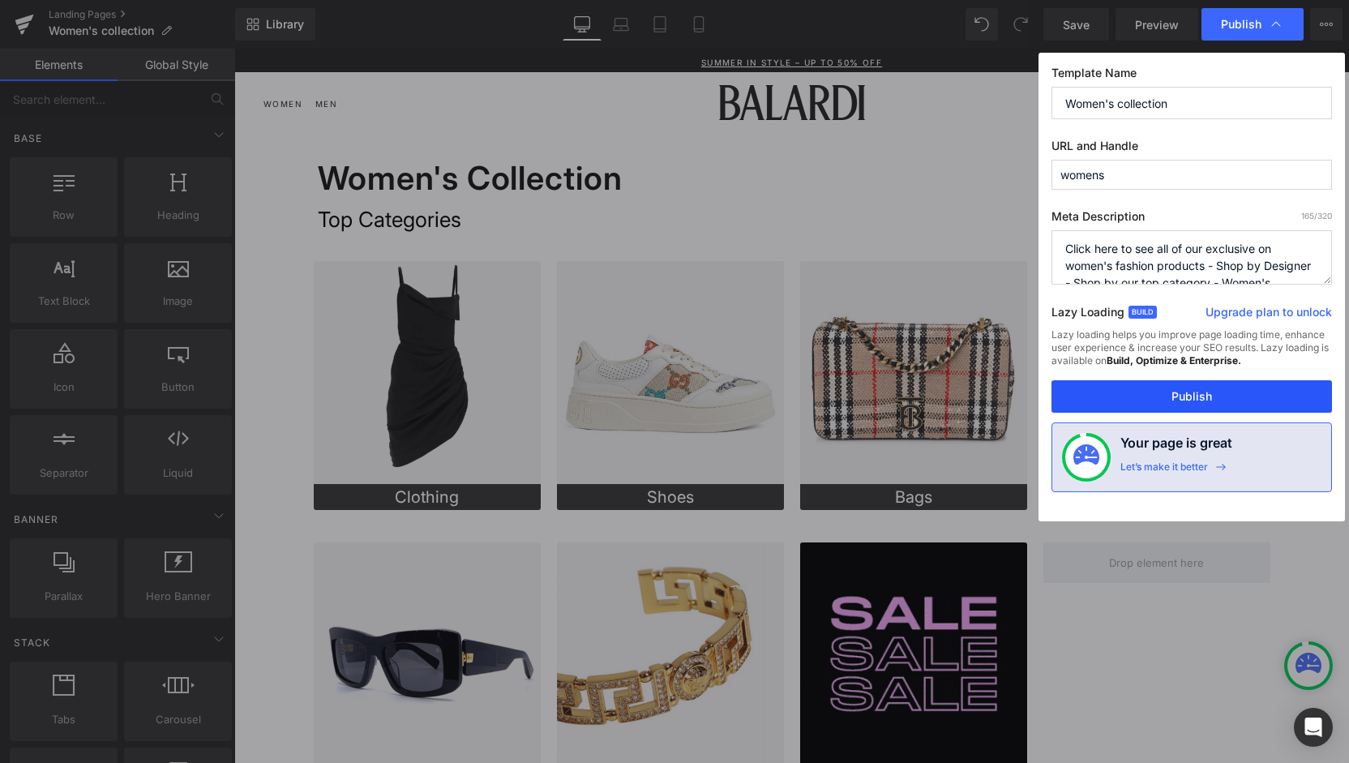
click at [1198, 387] on button "Publish" at bounding box center [1192, 396] width 281 height 32
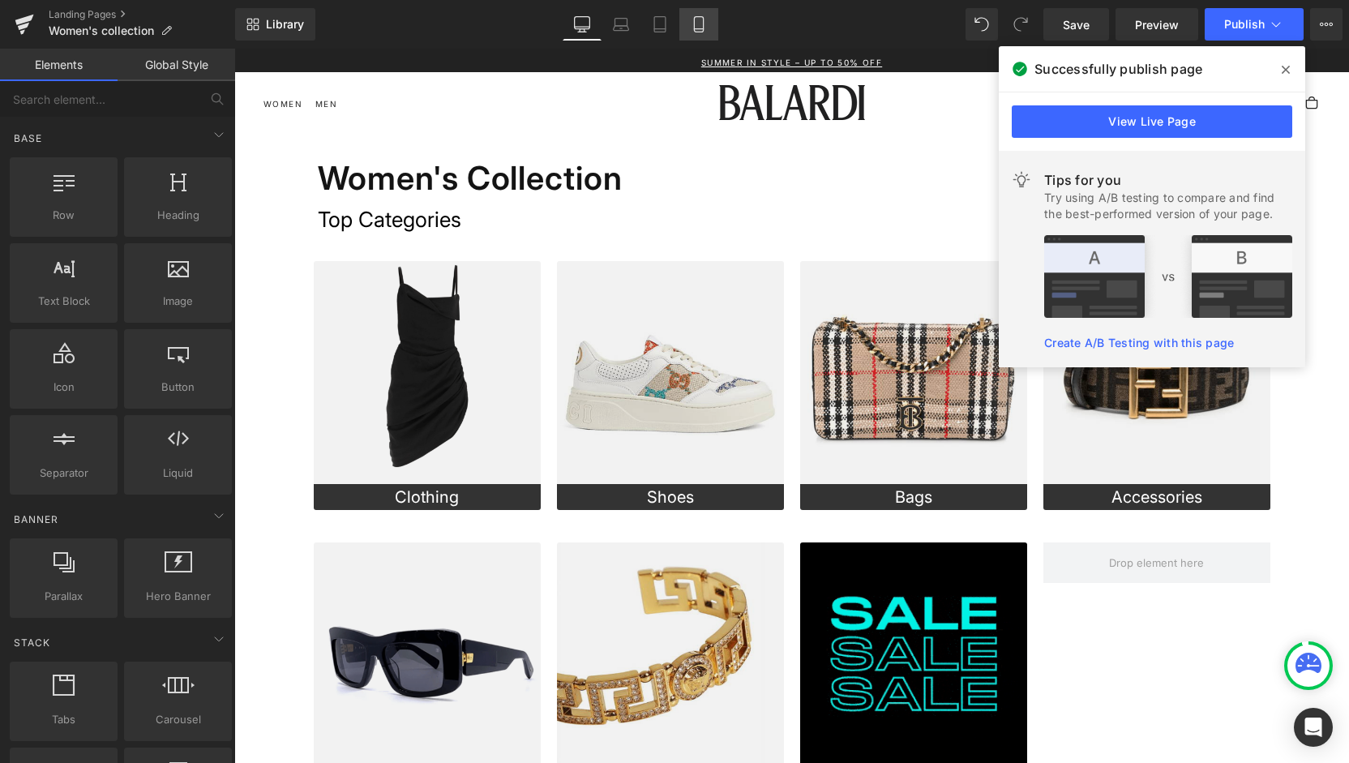
click at [696, 19] on icon at bounding box center [699, 24] width 16 height 16
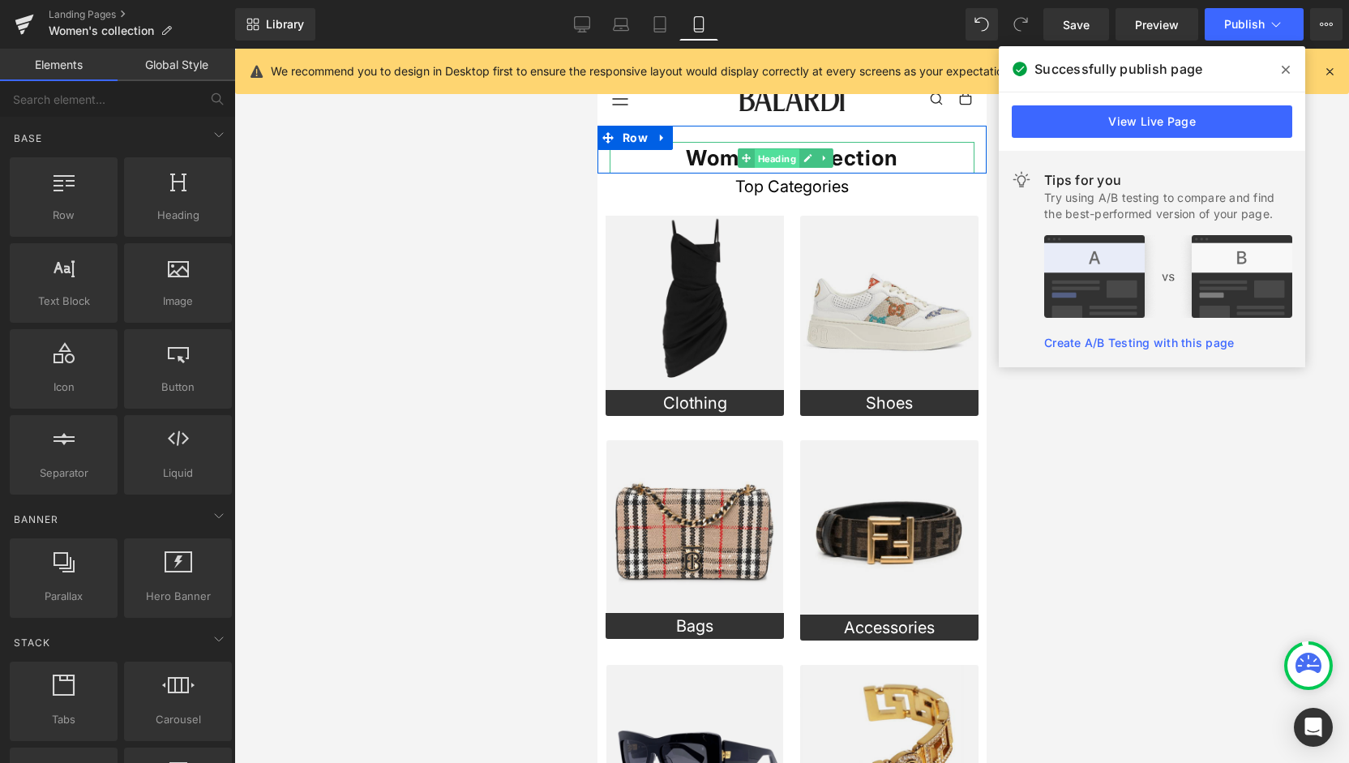
click at [763, 161] on span "Heading" at bounding box center [776, 157] width 45 height 19
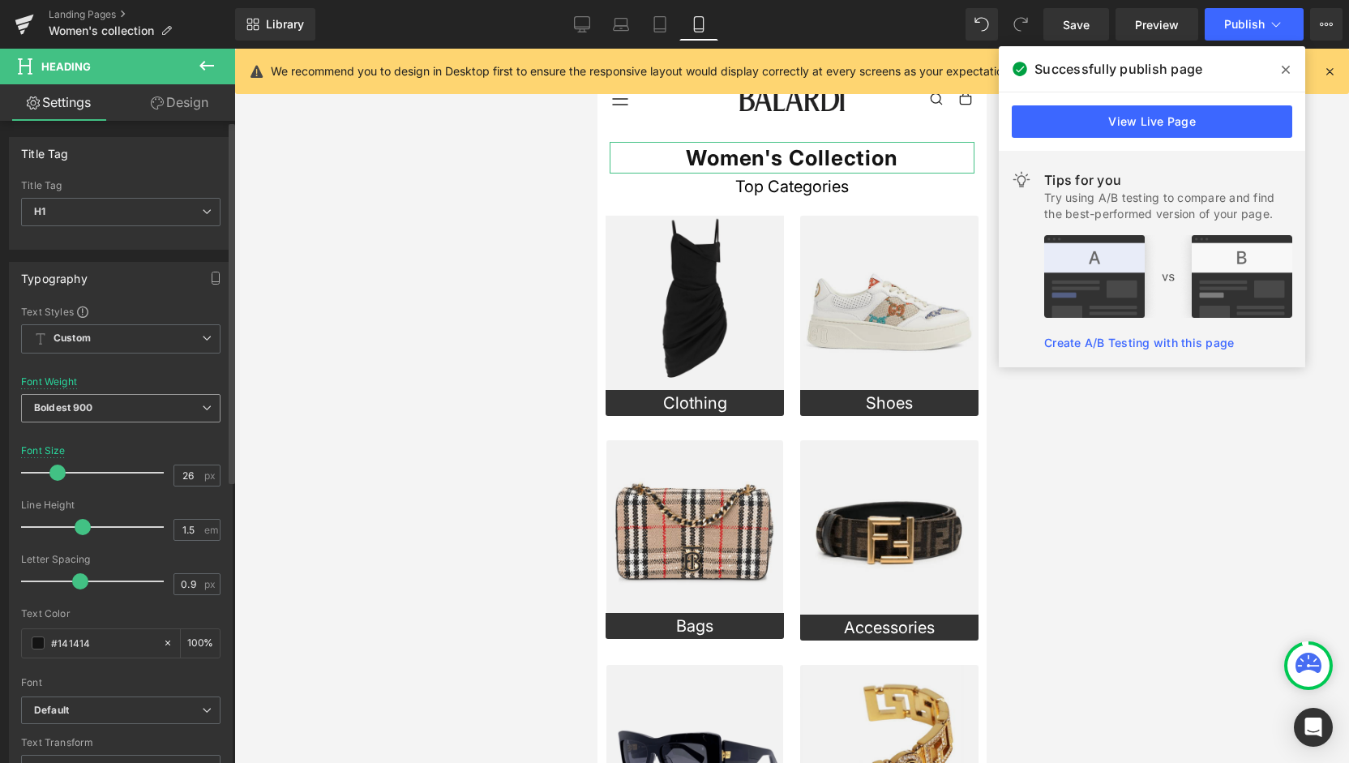
click at [107, 403] on span "Boldest 900" at bounding box center [120, 408] width 199 height 28
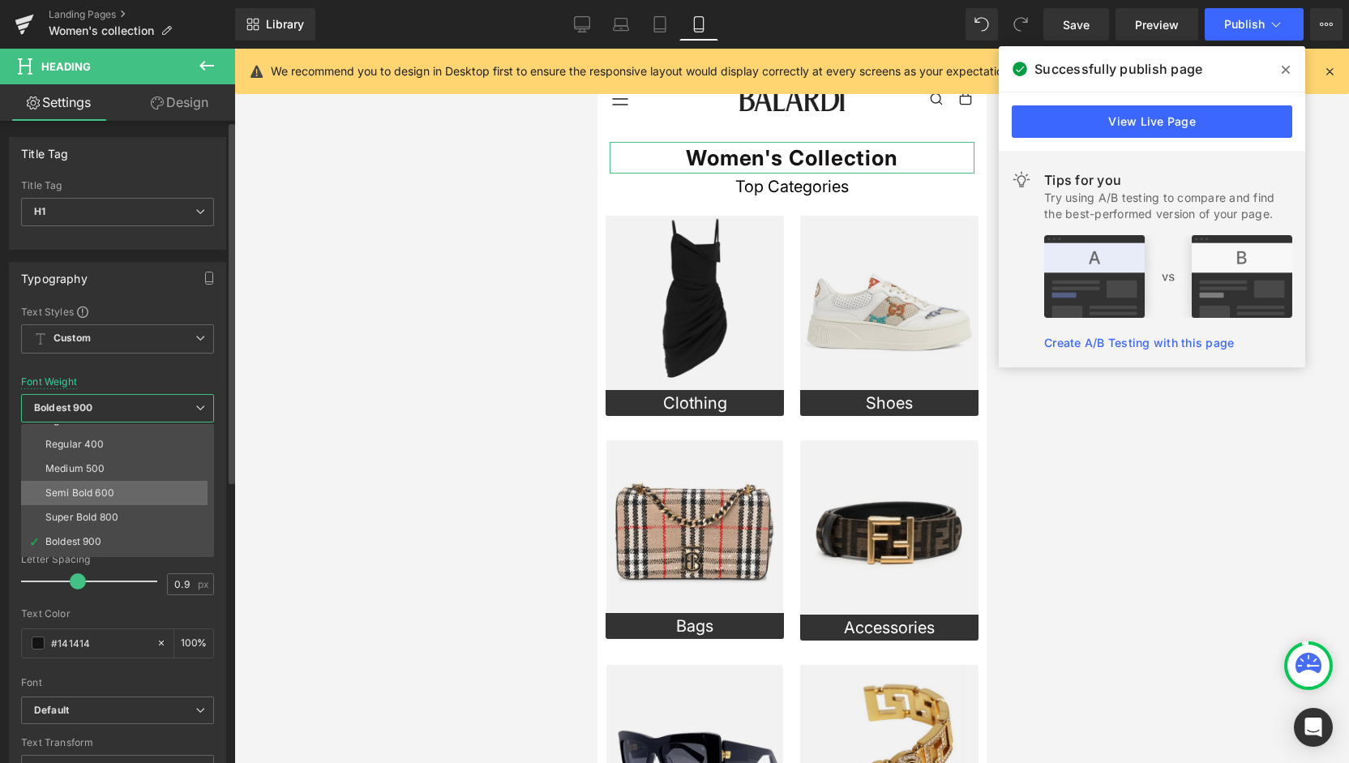
scroll to position [81, 0]
click at [130, 494] on li "Super Bold 800" at bounding box center [121, 501] width 200 height 24
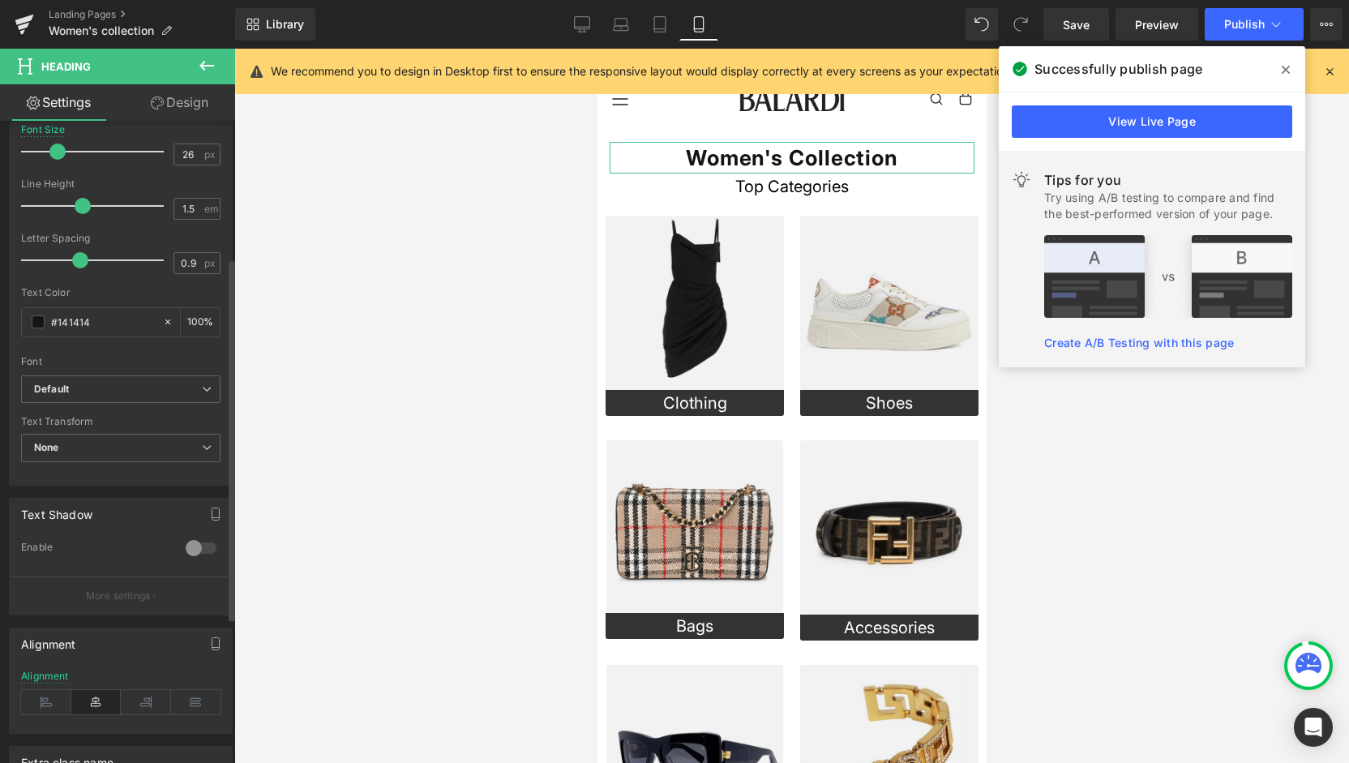
scroll to position [405, 0]
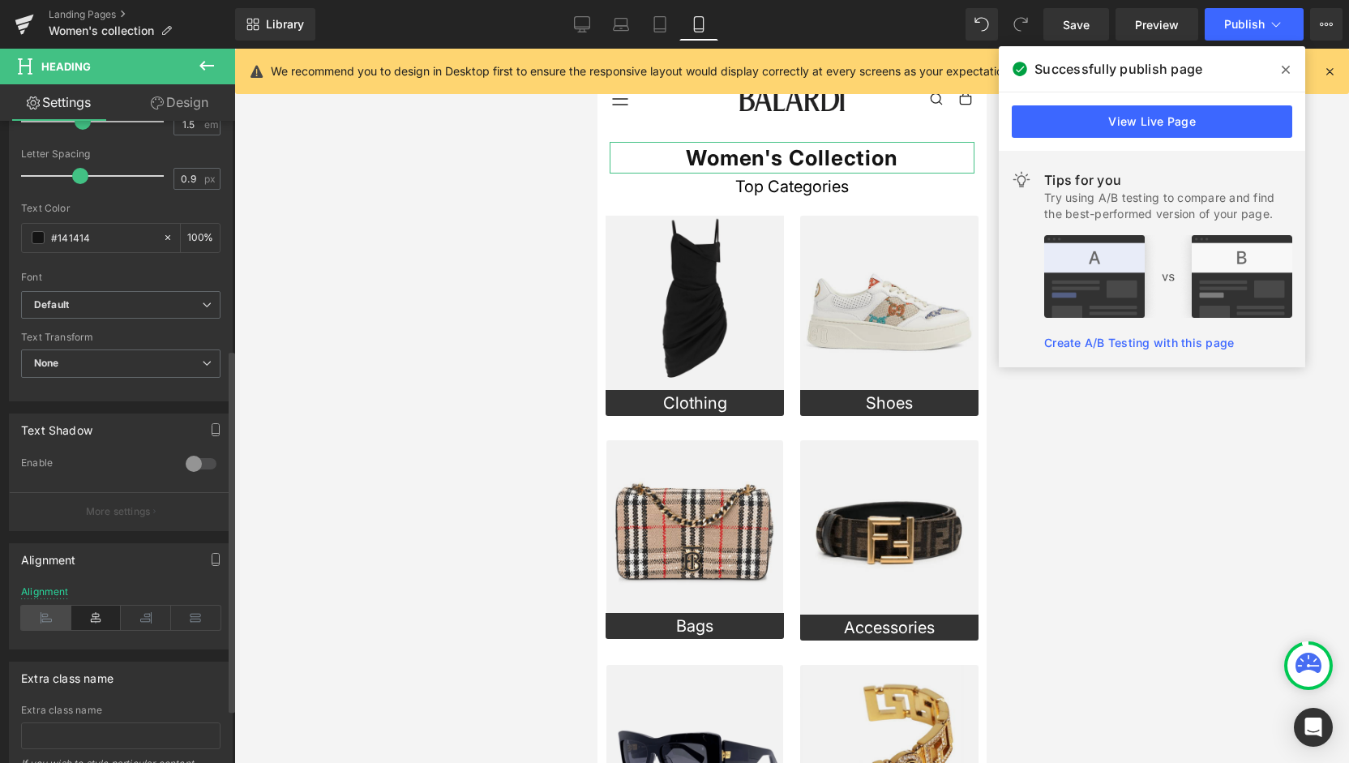
click at [53, 622] on icon at bounding box center [46, 618] width 50 height 24
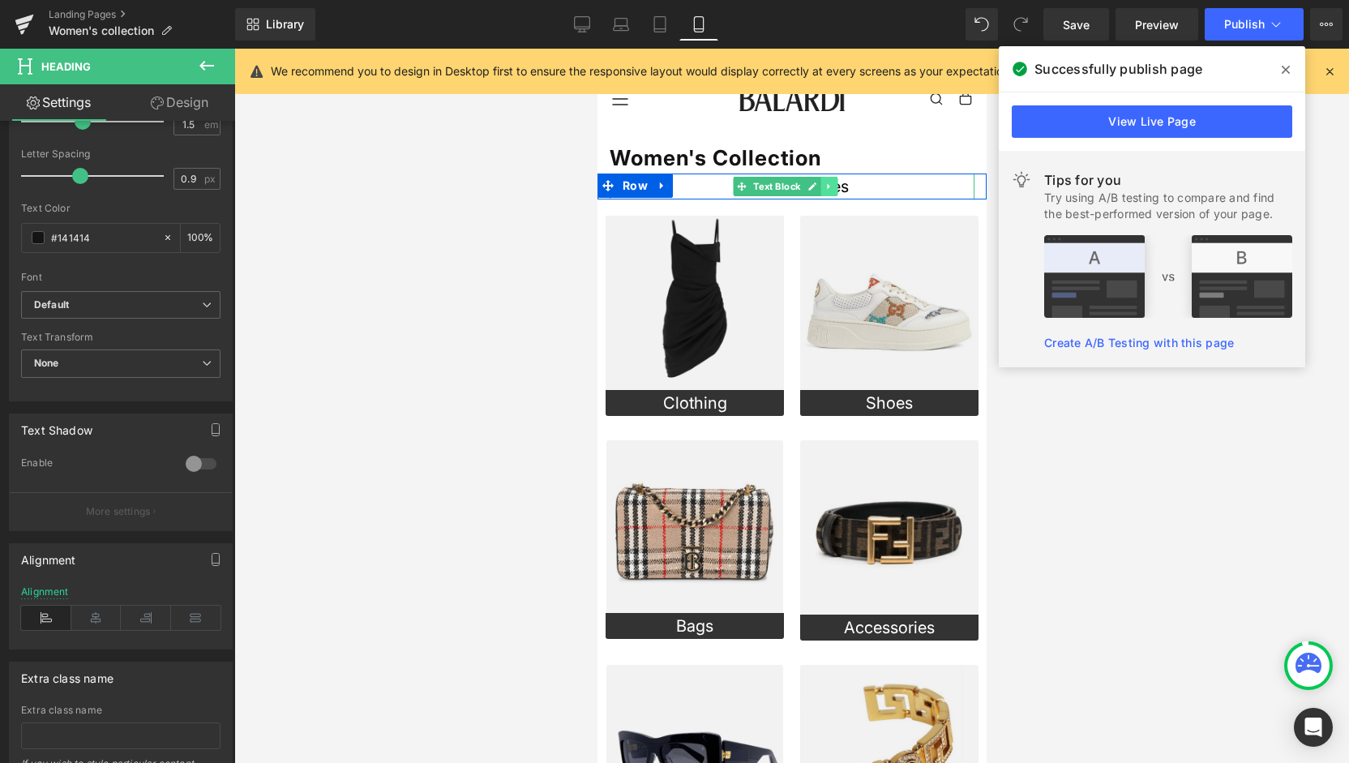
click at [832, 191] on icon at bounding box center [829, 187] width 9 height 10
click at [841, 191] on icon at bounding box center [837, 186] width 9 height 9
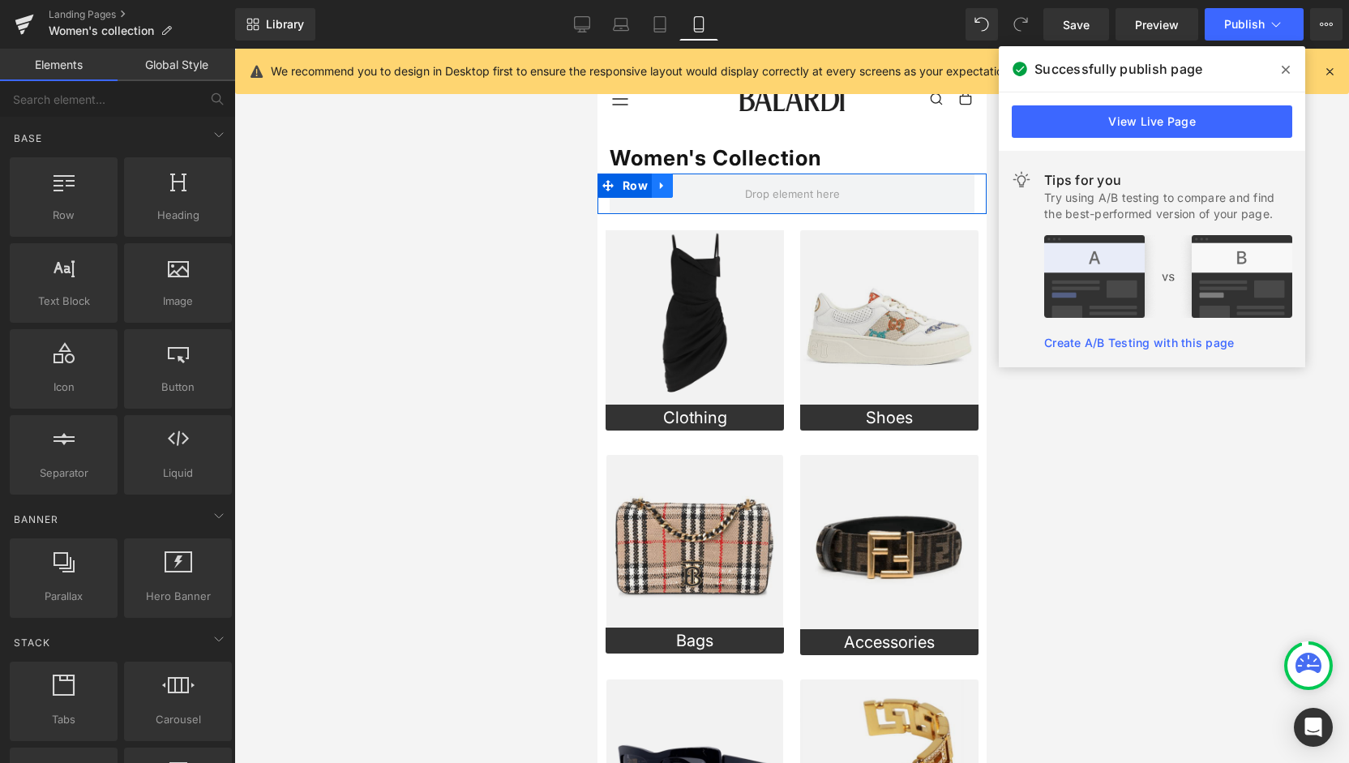
click at [666, 182] on icon at bounding box center [661, 186] width 11 height 12
click at [704, 186] on icon at bounding box center [703, 186] width 11 height 12
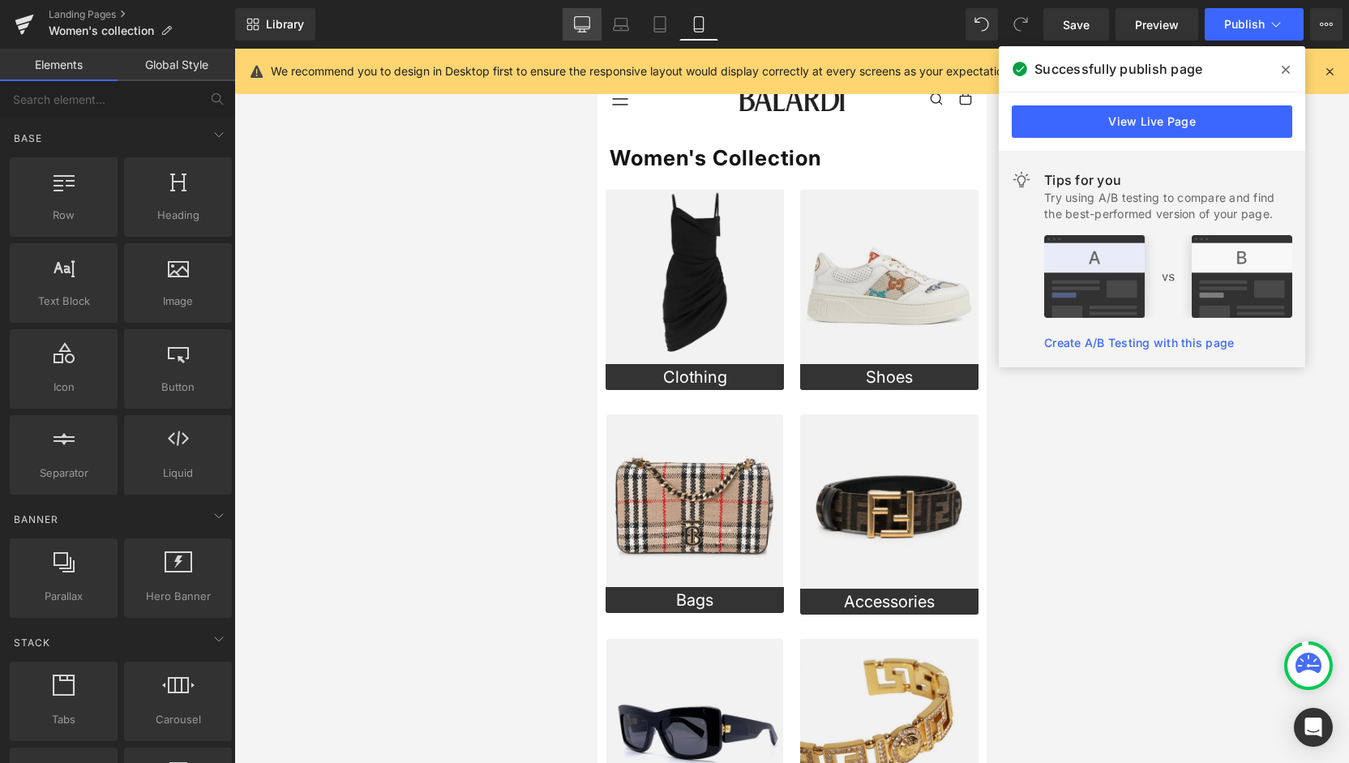
click at [581, 33] on link "Desktop" at bounding box center [582, 24] width 39 height 32
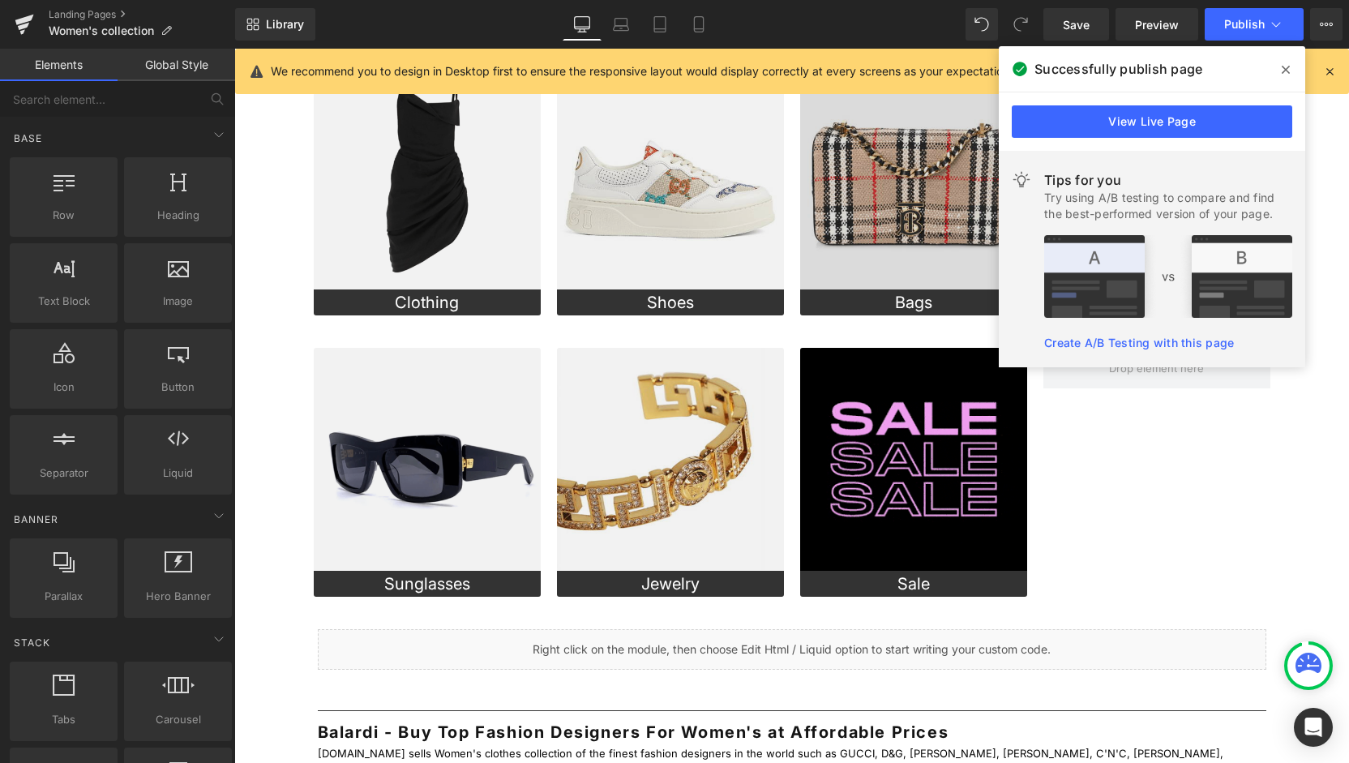
scroll to position [0, 0]
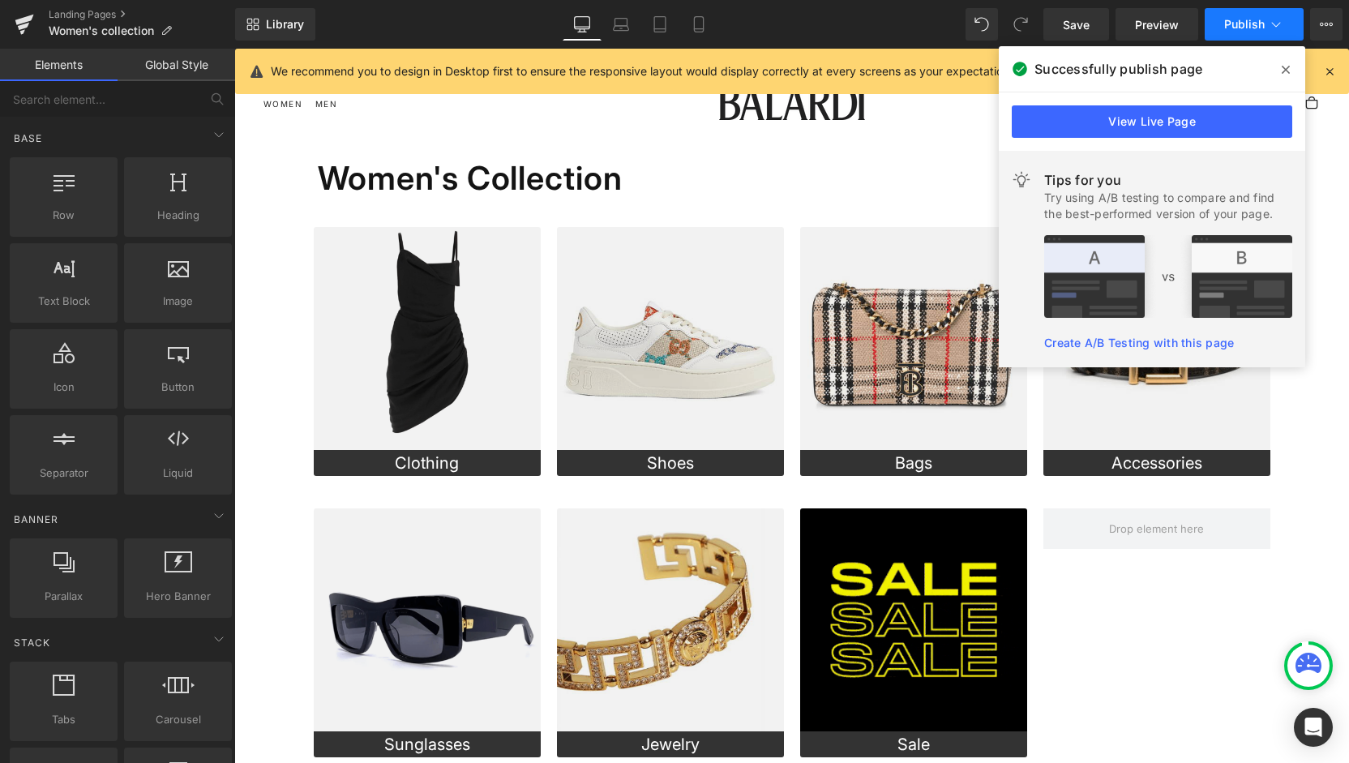
click at [1261, 22] on span "Publish" at bounding box center [1244, 24] width 41 height 13
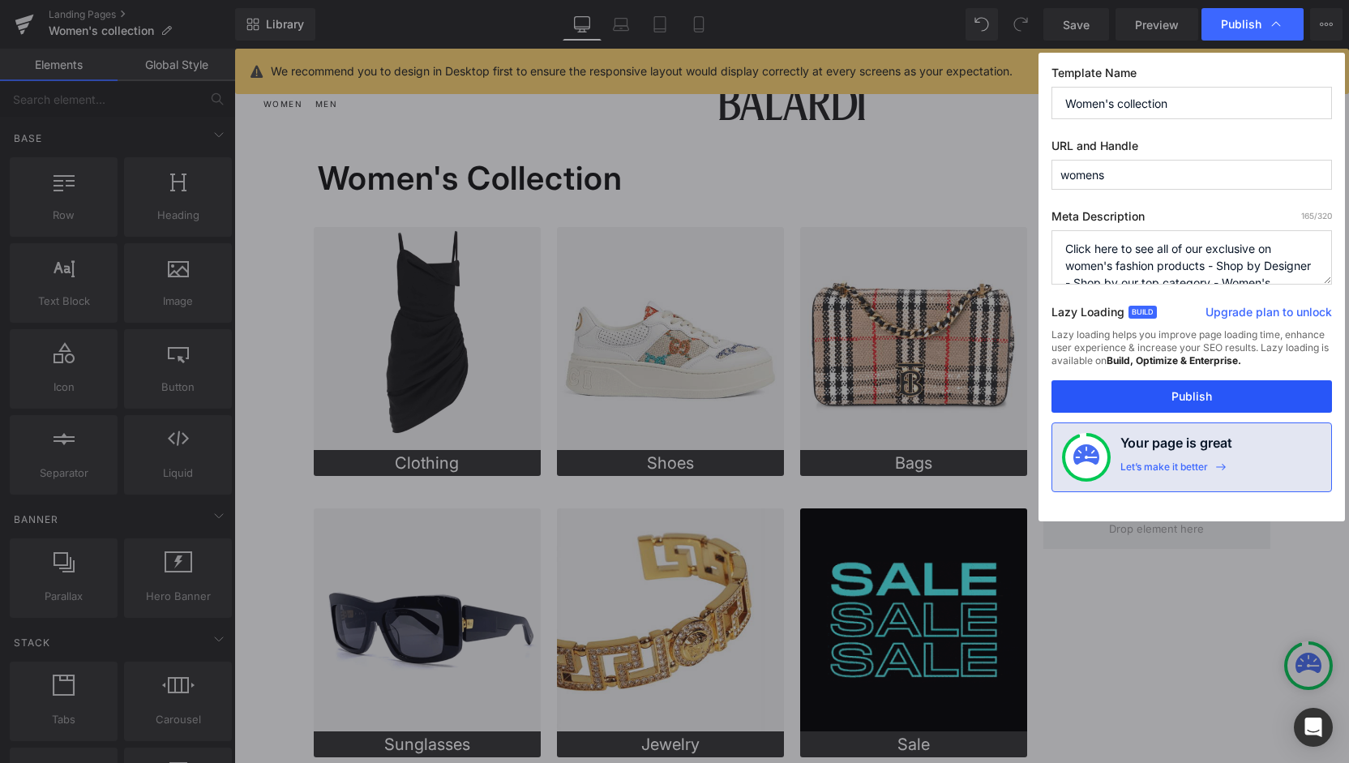
click at [1156, 398] on button "Publish" at bounding box center [1192, 396] width 281 height 32
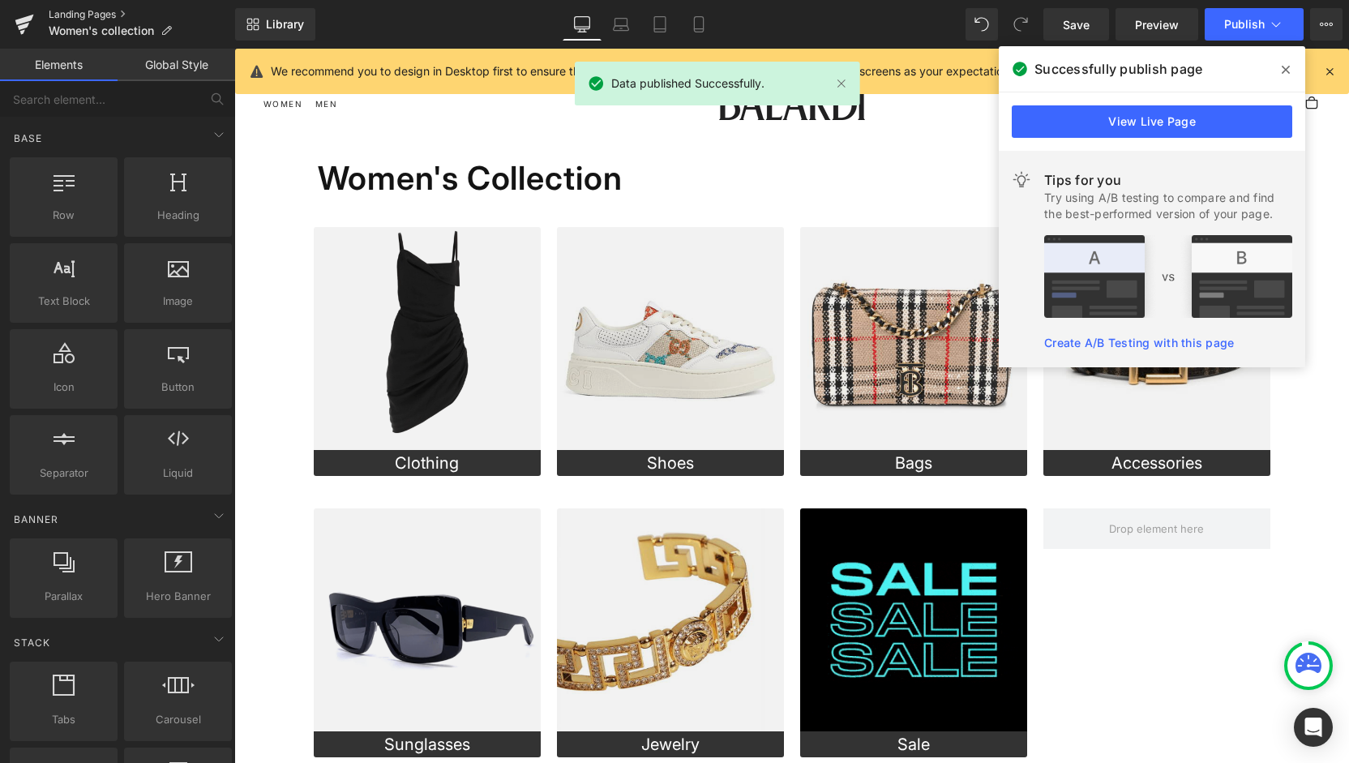
click at [92, 14] on link "Landing Pages" at bounding box center [142, 14] width 186 height 13
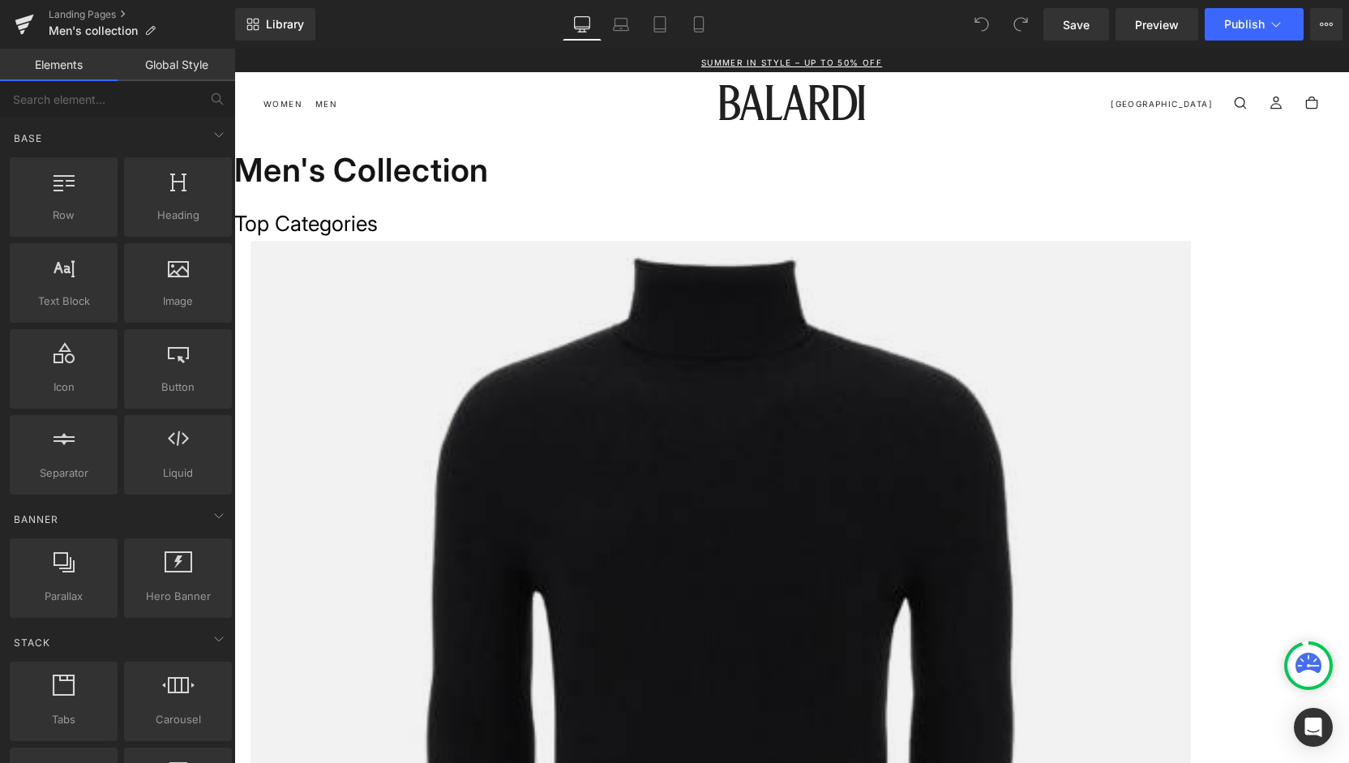
click at [234, 49] on link at bounding box center [234, 49] width 0 height 0
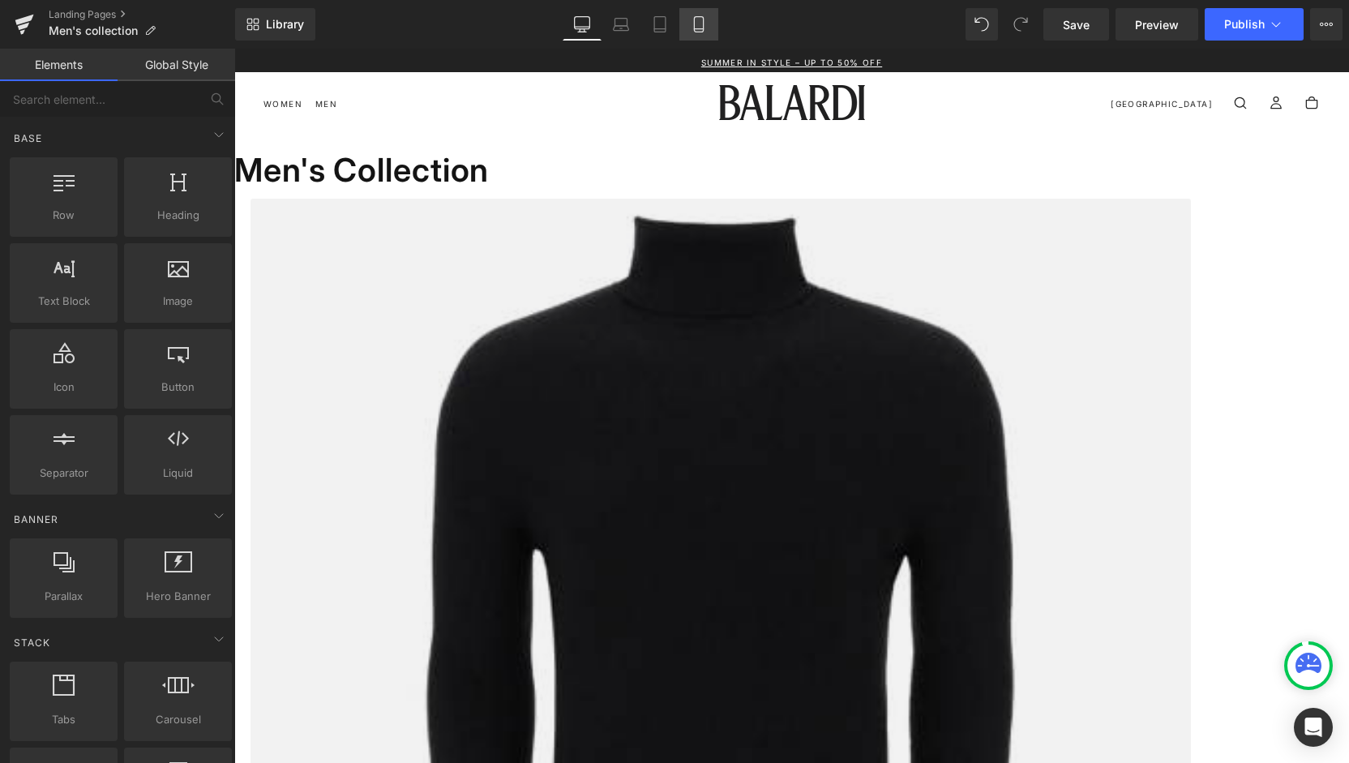
click at [702, 29] on icon at bounding box center [699, 24] width 16 height 16
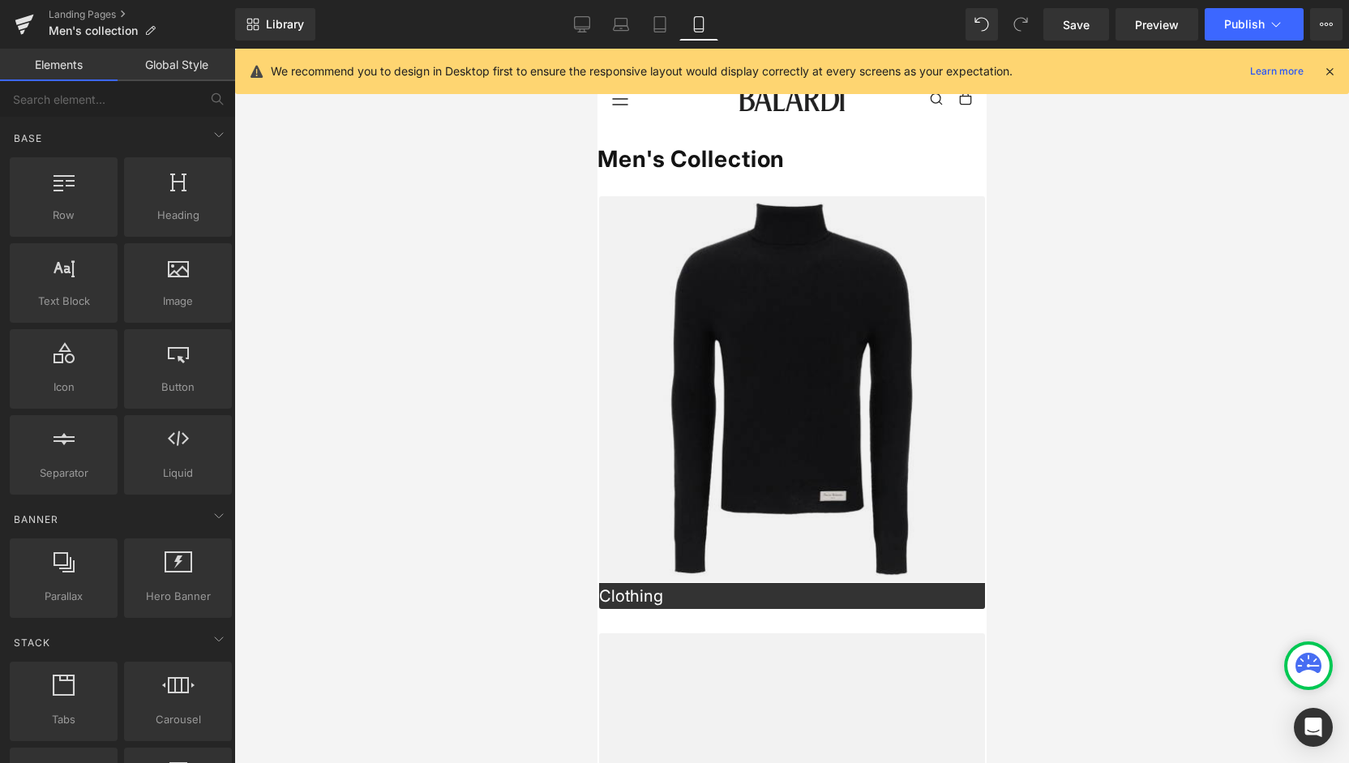
click at [597, 49] on span "Heading" at bounding box center [597, 49] width 0 height 0
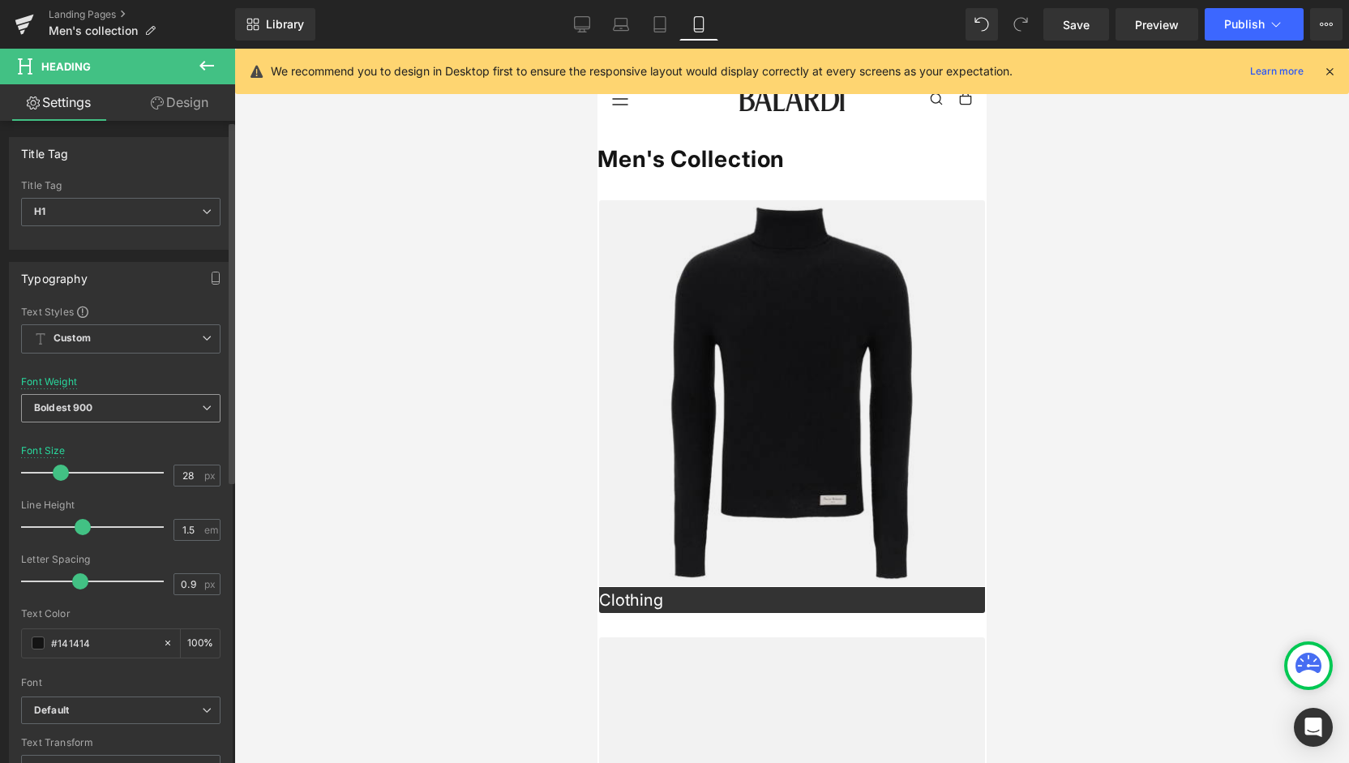
click at [128, 401] on span "Boldest 900" at bounding box center [120, 408] width 199 height 28
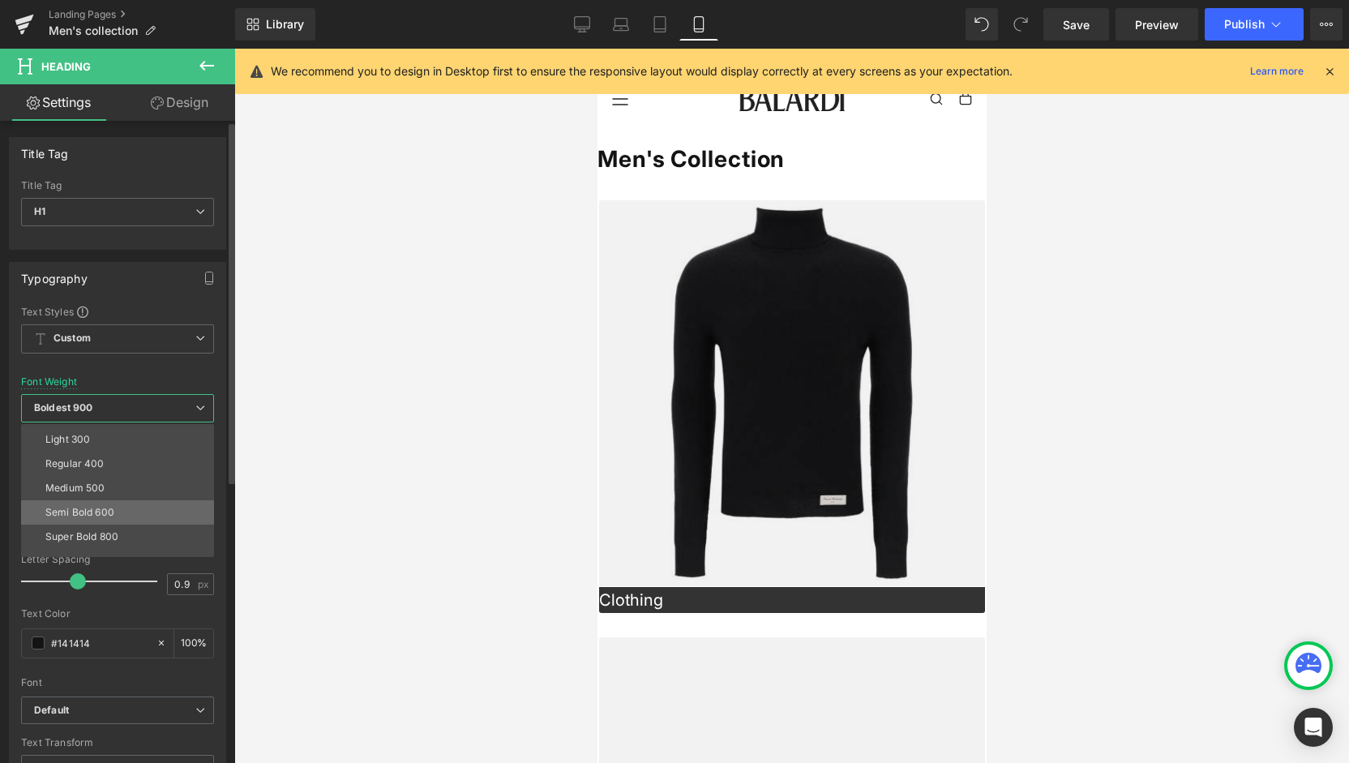
scroll to position [81, 0]
click at [114, 491] on li "Super Bold 800" at bounding box center [121, 501] width 200 height 24
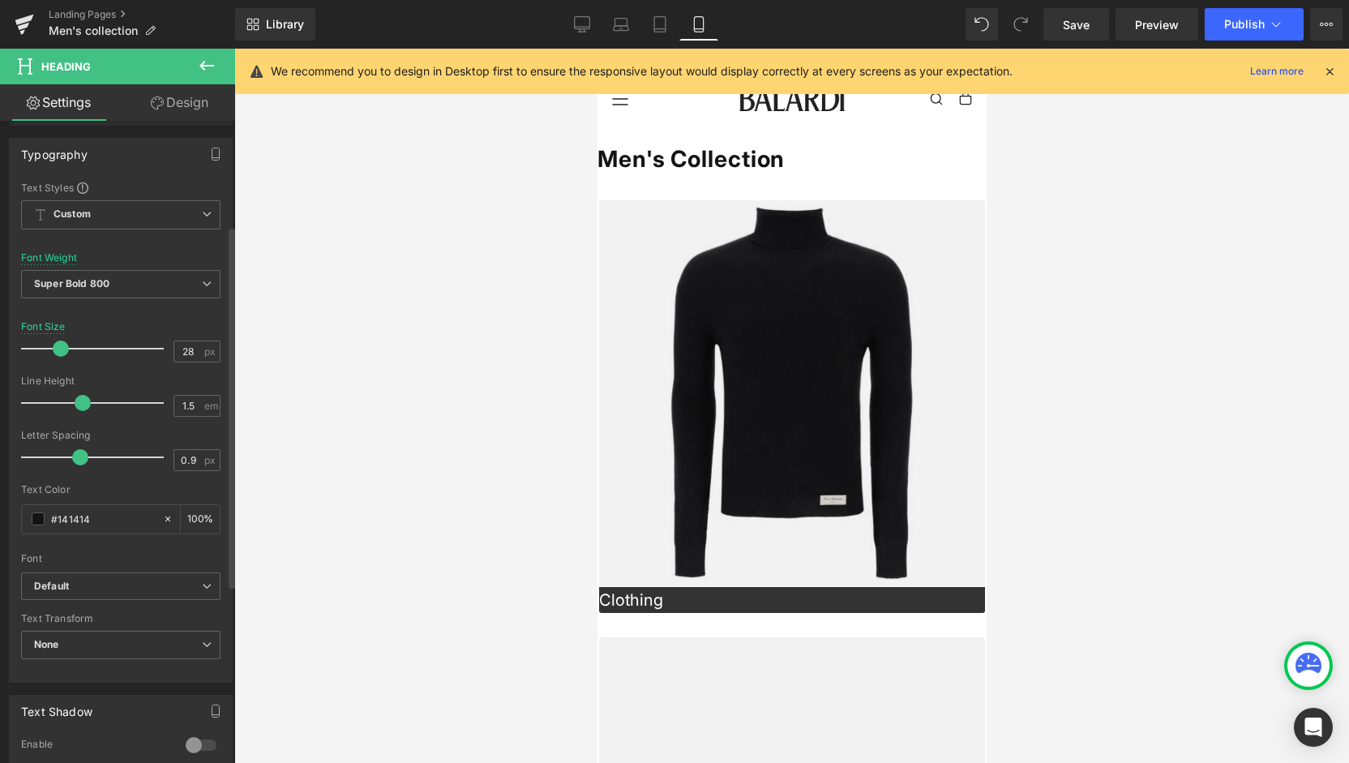
scroll to position [324, 0]
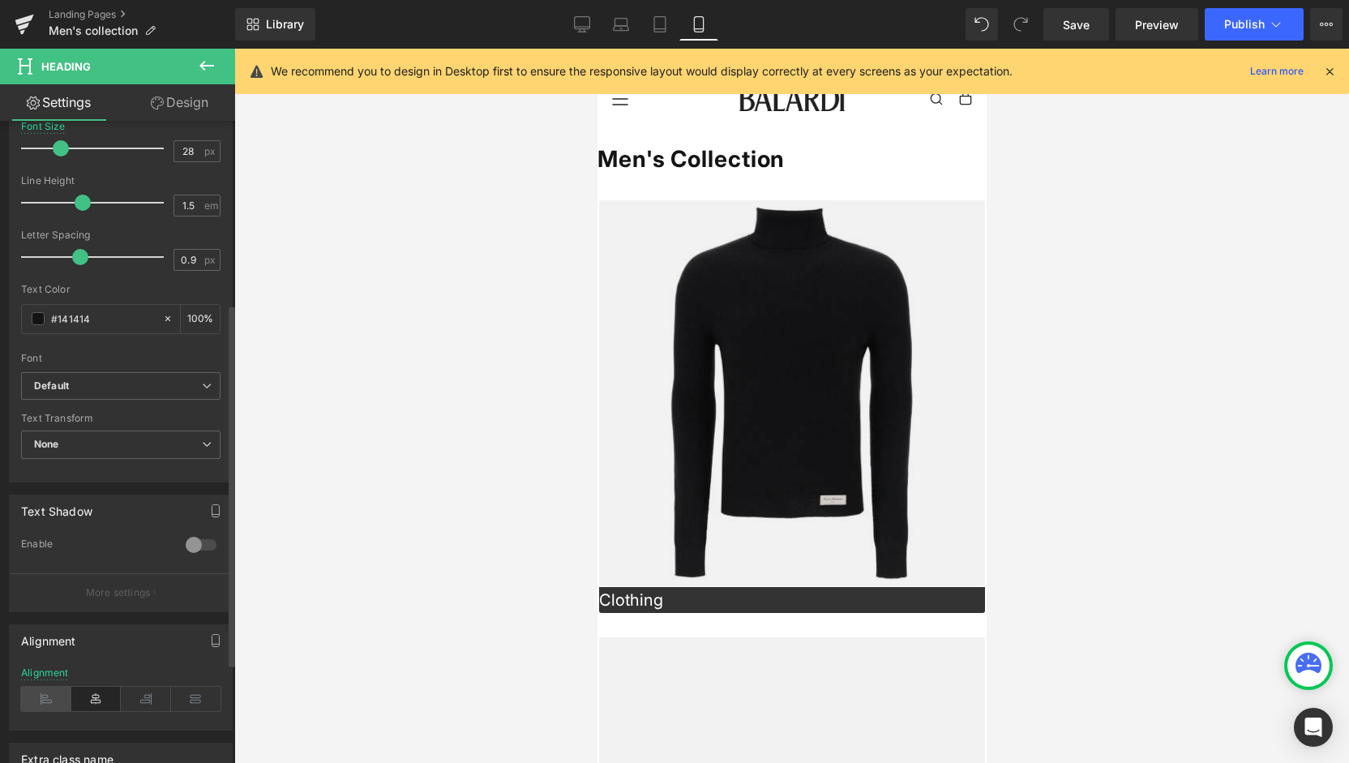
click at [45, 687] on icon at bounding box center [46, 699] width 50 height 24
click at [1231, 11] on button "Publish" at bounding box center [1254, 24] width 99 height 32
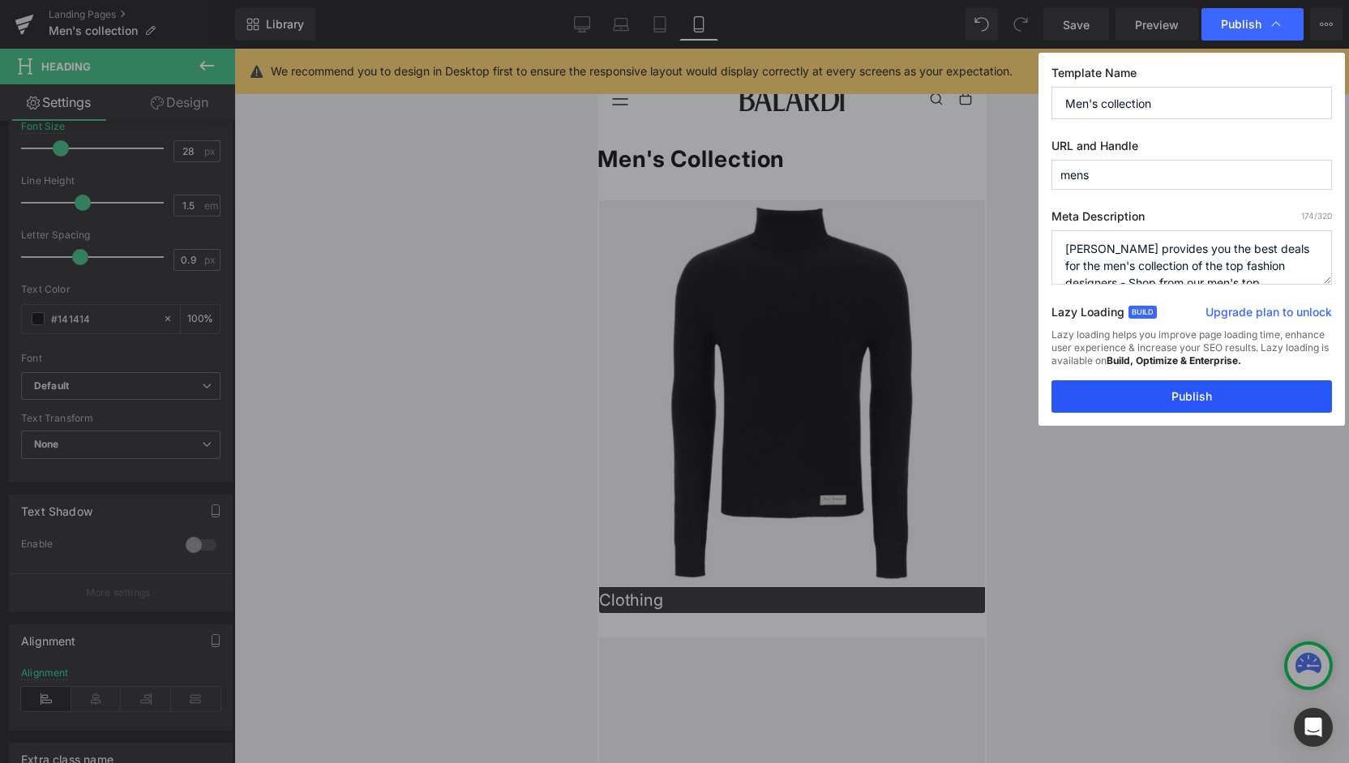
click at [1185, 405] on button "Publish" at bounding box center [1192, 396] width 281 height 32
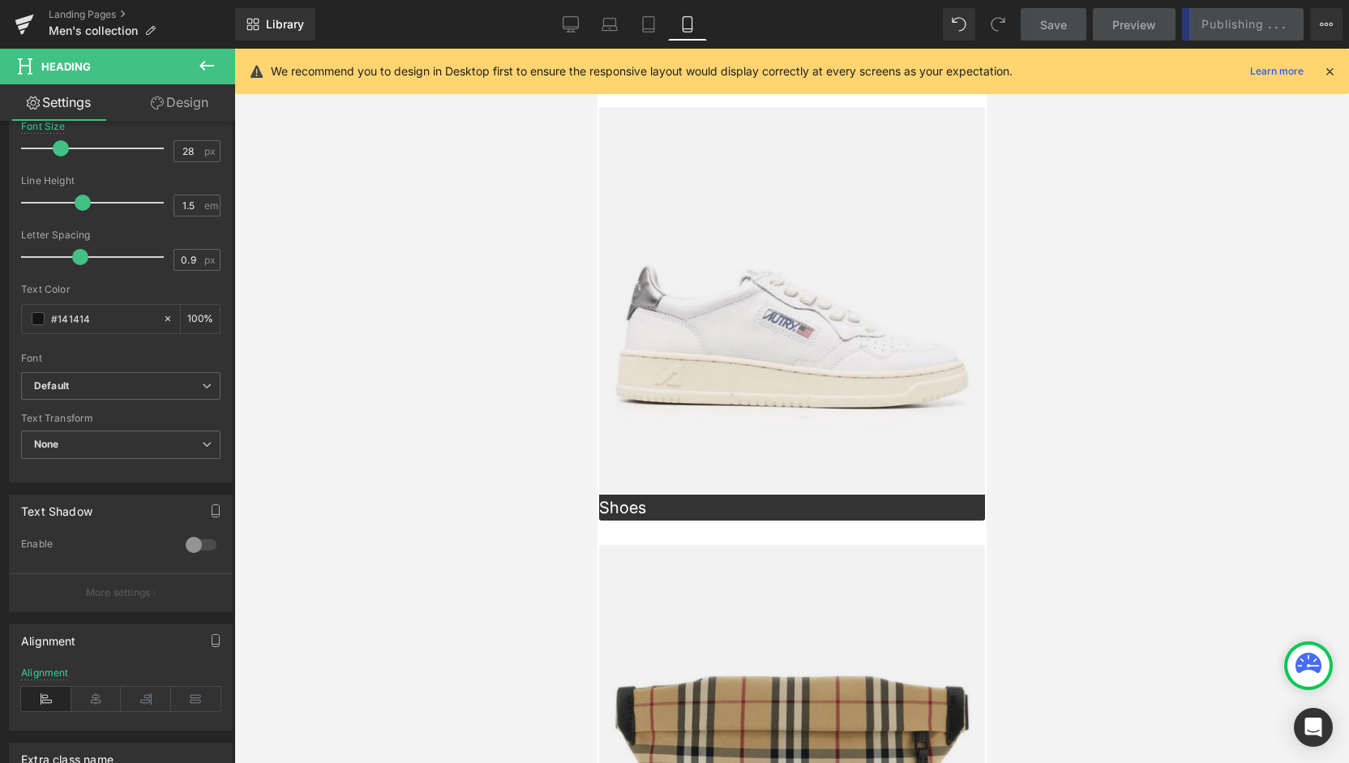
scroll to position [649, 0]
